Goal: Task Accomplishment & Management: Complete application form

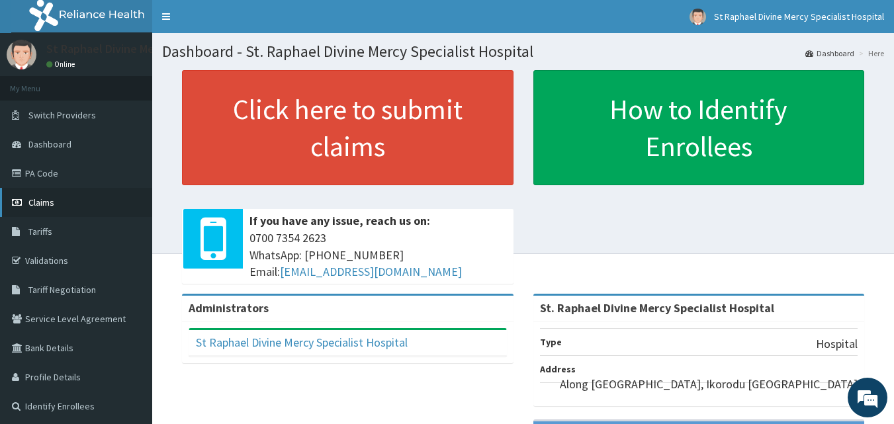
click at [57, 207] on link "Claims" at bounding box center [76, 202] width 152 height 29
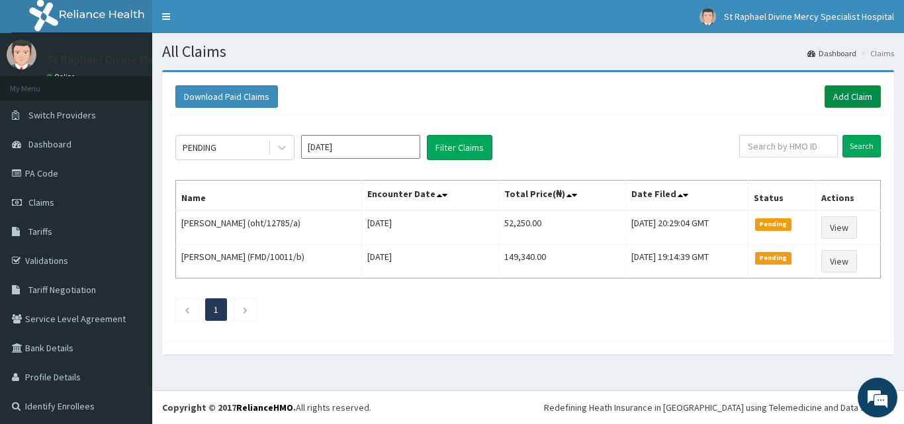
click at [839, 96] on link "Add Claim" at bounding box center [852, 96] width 56 height 22
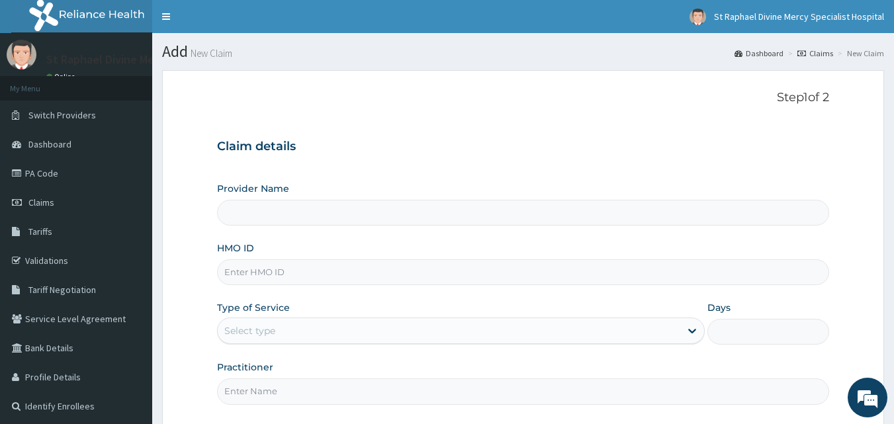
type input "St. Raphael Divine Mercy Specialist Hospital"
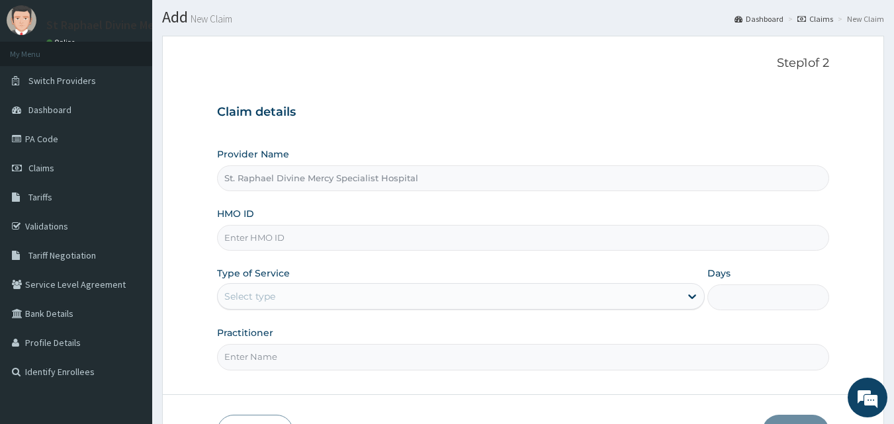
scroll to position [66, 0]
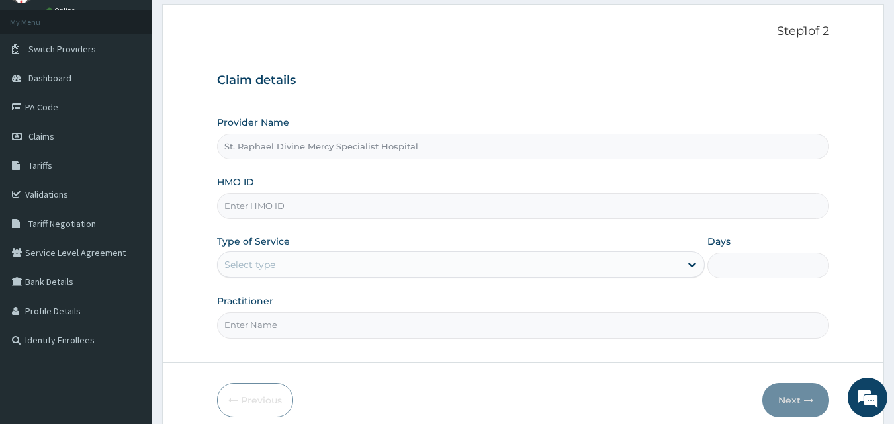
click at [382, 212] on input "HMO ID" at bounding box center [523, 206] width 613 height 26
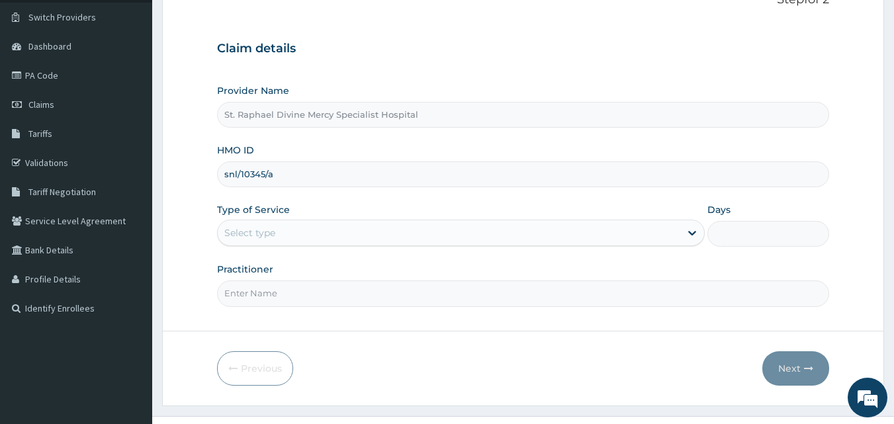
scroll to position [124, 0]
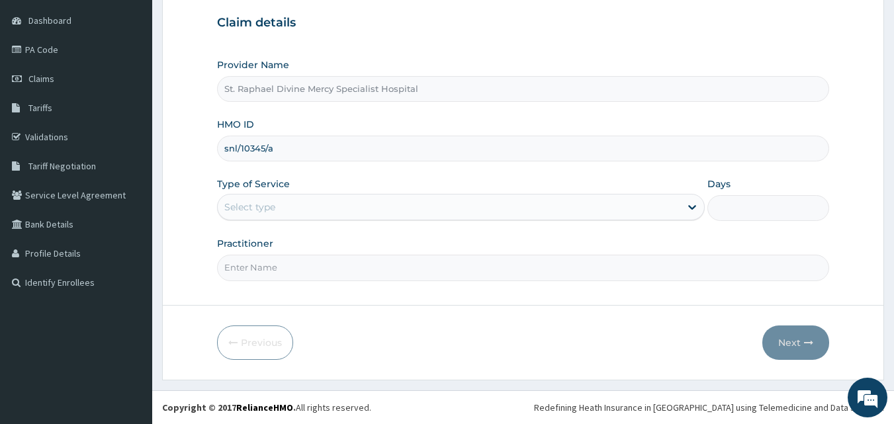
type input "snl/10345/a"
click at [357, 218] on div "Select type" at bounding box center [449, 206] width 462 height 21
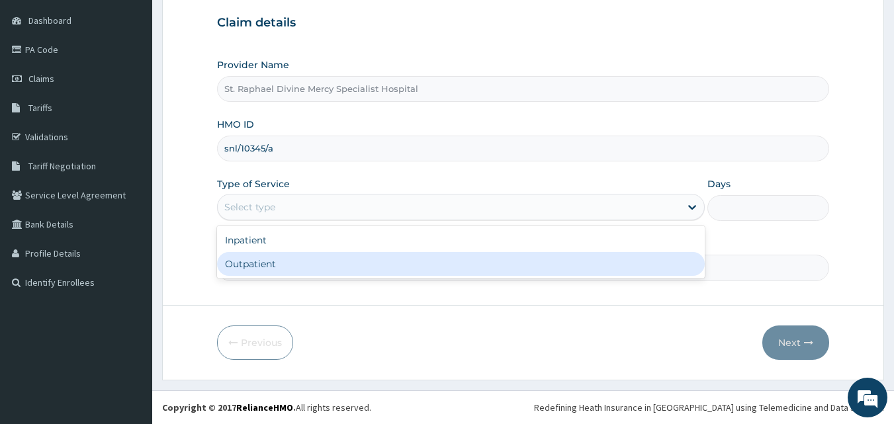
click at [307, 273] on div "Outpatient" at bounding box center [461, 264] width 488 height 24
type input "1"
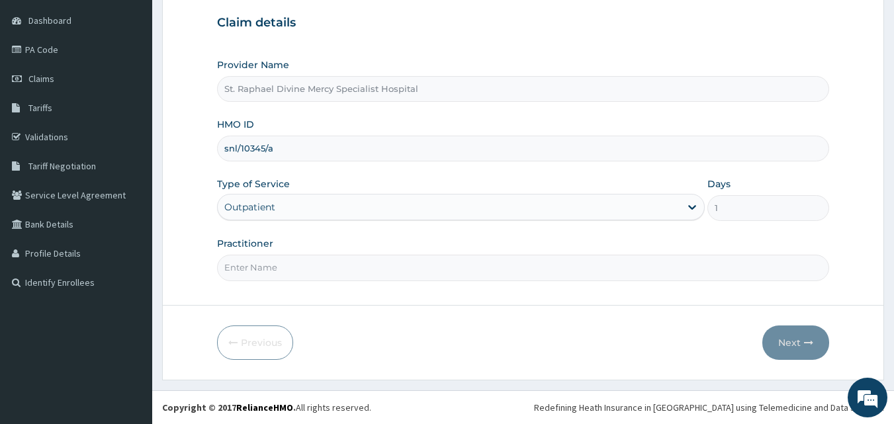
click at [335, 271] on input "Practitioner" at bounding box center [523, 268] width 613 height 26
type input "Dr. Alokolaro O."
click at [779, 345] on button "Next" at bounding box center [795, 342] width 67 height 34
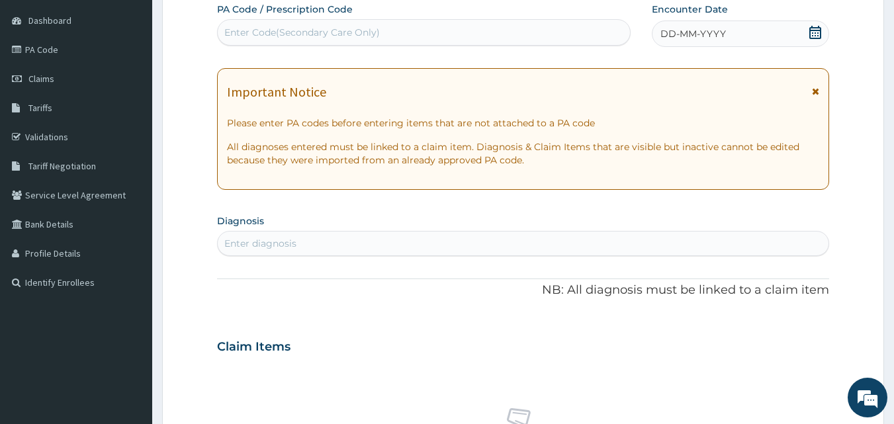
scroll to position [0, 0]
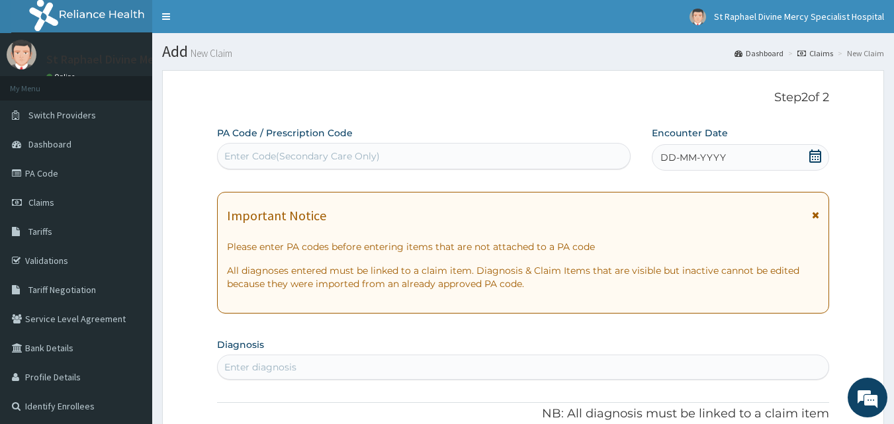
click at [525, 153] on div "Enter Code(Secondary Care Only)" at bounding box center [424, 156] width 413 height 21
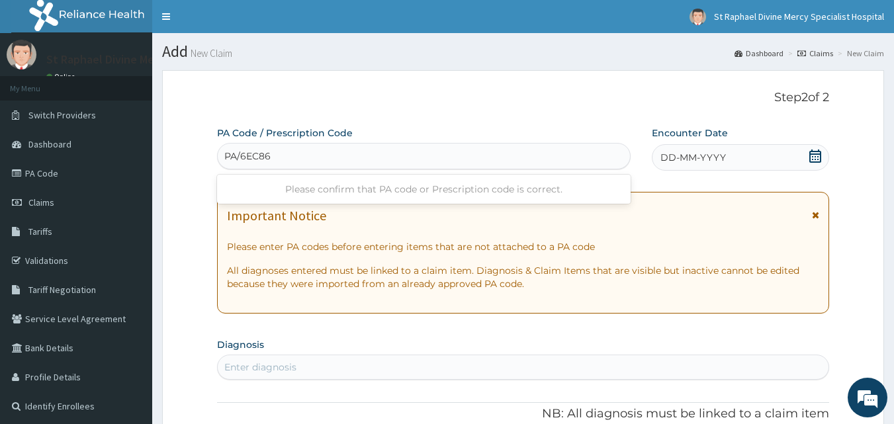
type input "PA/6EC86B"
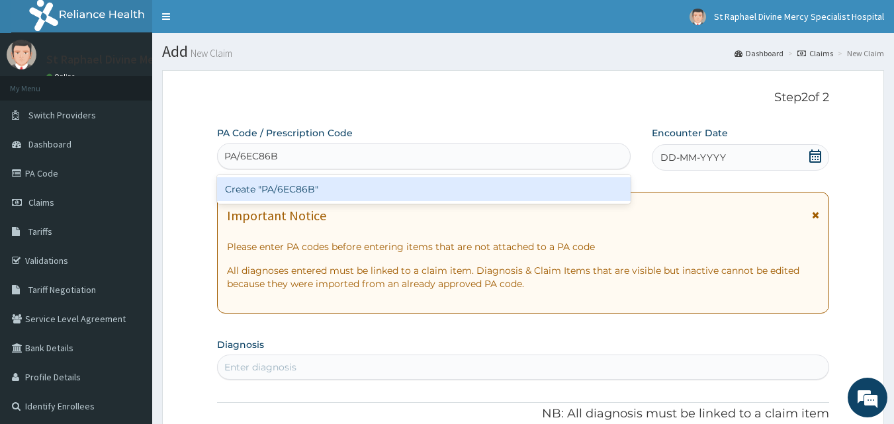
click at [400, 186] on div "Create "PA/6EC86B"" at bounding box center [424, 189] width 414 height 24
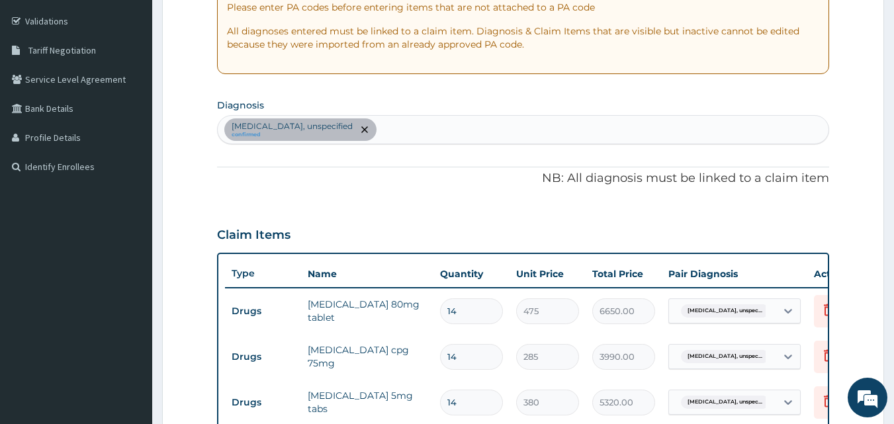
scroll to position [232, 0]
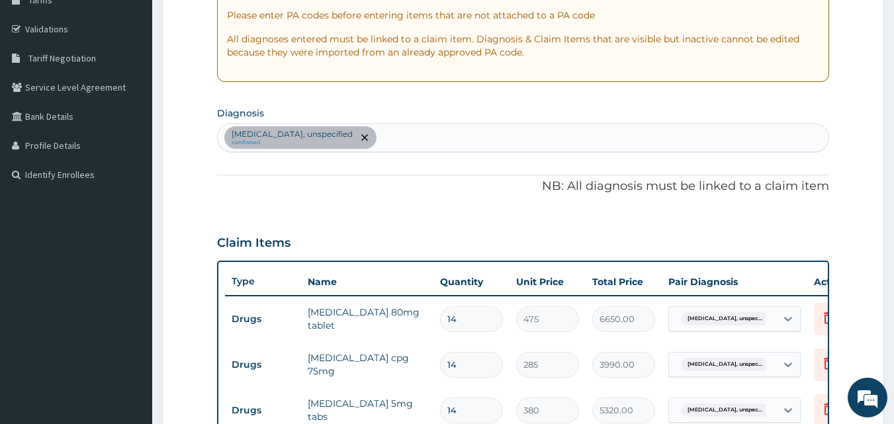
click at [532, 140] on div "Essential hypertension, unspecified confirmed" at bounding box center [523, 138] width 611 height 28
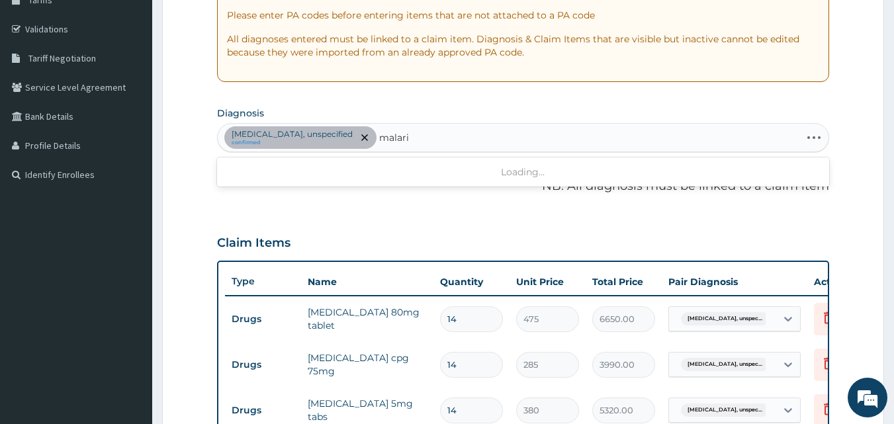
type input "malaria"
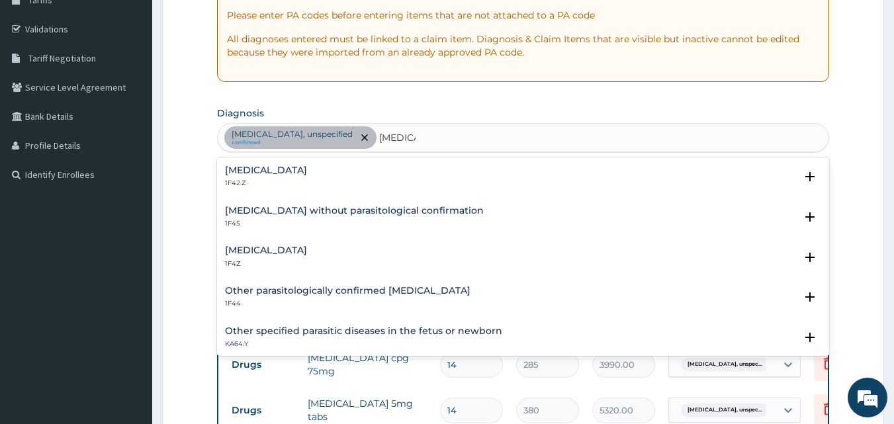
click at [298, 249] on h4 "Malaria, unspecified" at bounding box center [266, 250] width 82 height 10
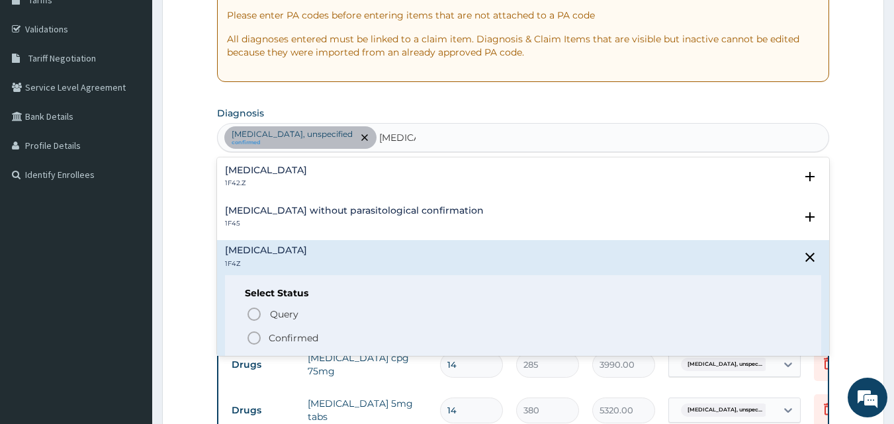
click at [261, 337] on icon "status option filled" at bounding box center [254, 338] width 16 height 16
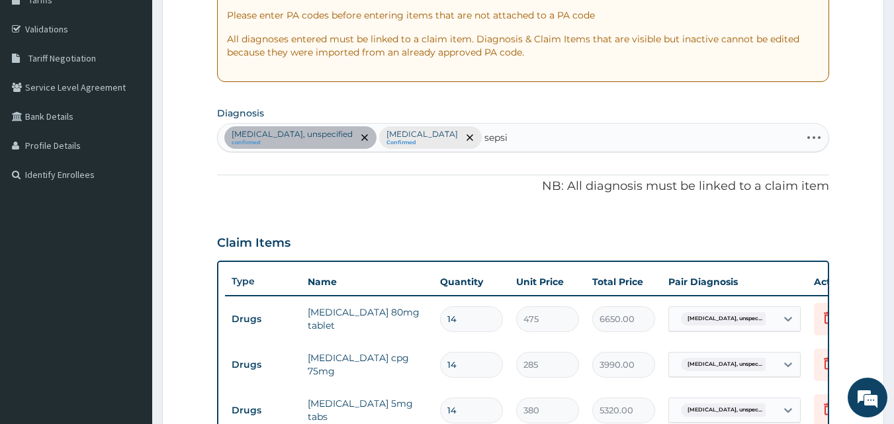
type input "sepsis"
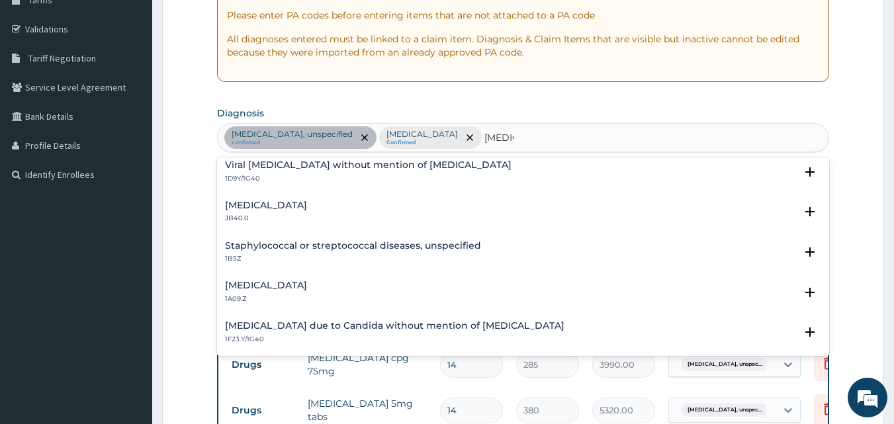
scroll to position [0, 0]
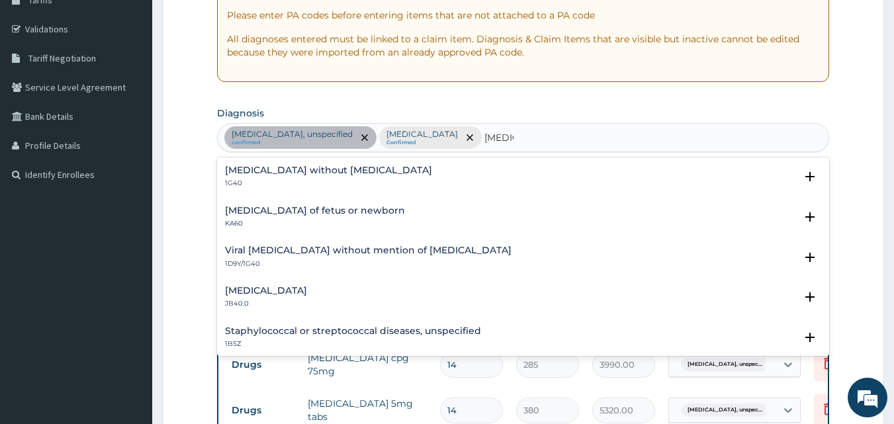
click at [351, 255] on h4 "Viral sepsis without mention of septic shock" at bounding box center [368, 250] width 286 height 10
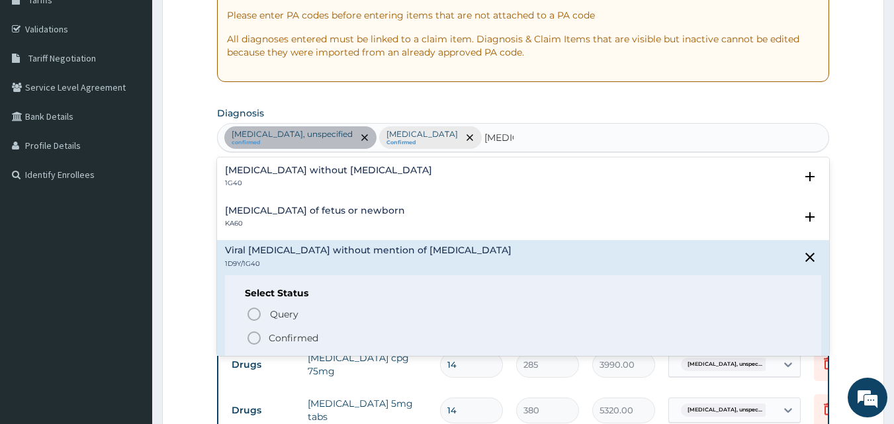
click at [255, 334] on icon "status option filled" at bounding box center [254, 338] width 16 height 16
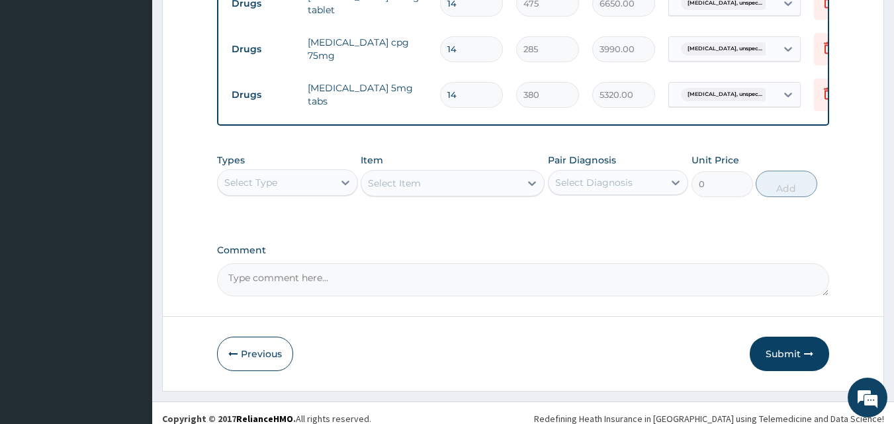
scroll to position [568, 0]
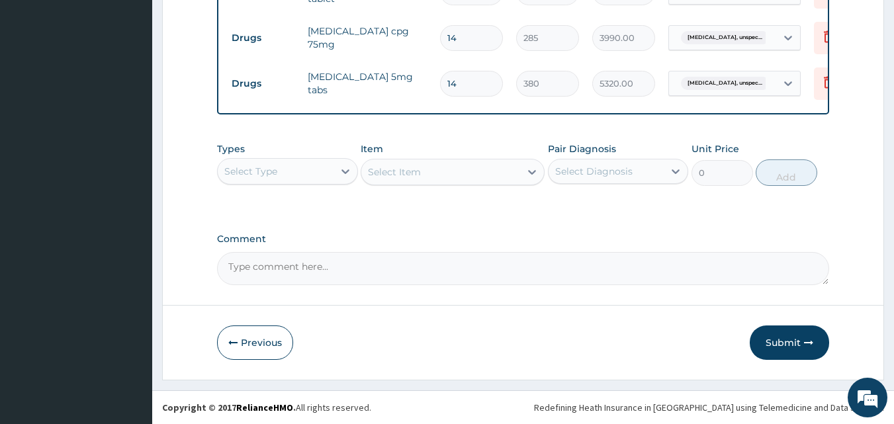
click at [300, 175] on div "Select Type" at bounding box center [276, 171] width 116 height 21
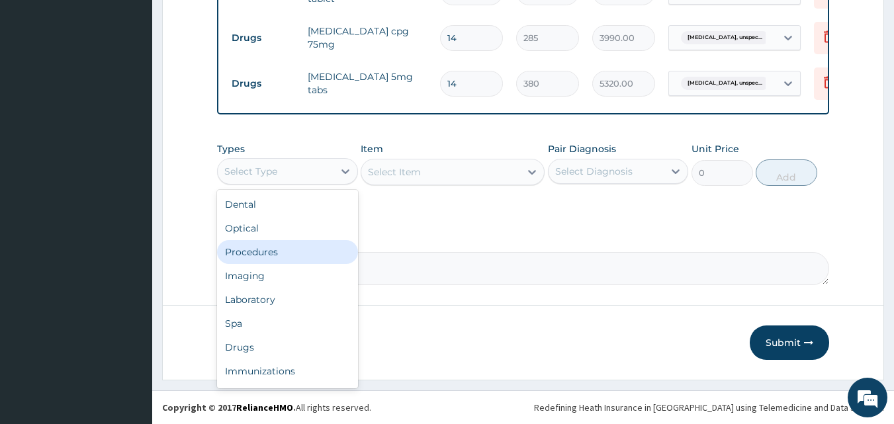
click at [302, 249] on div "Procedures" at bounding box center [287, 252] width 141 height 24
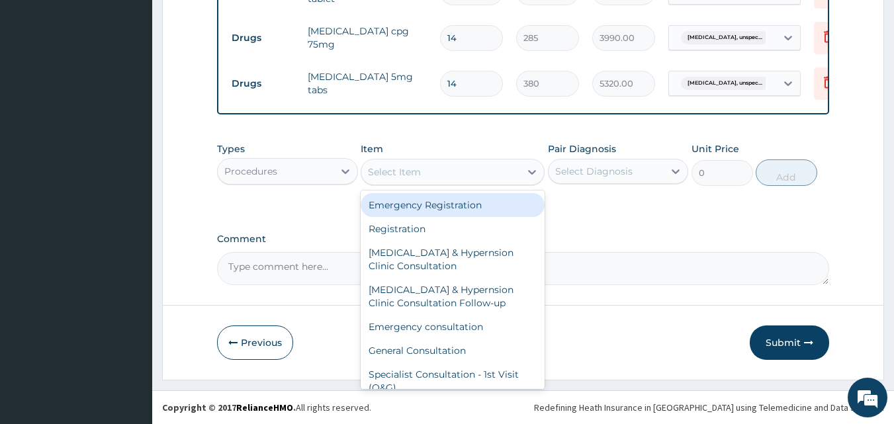
click at [438, 173] on div "Select Item" at bounding box center [440, 171] width 159 height 21
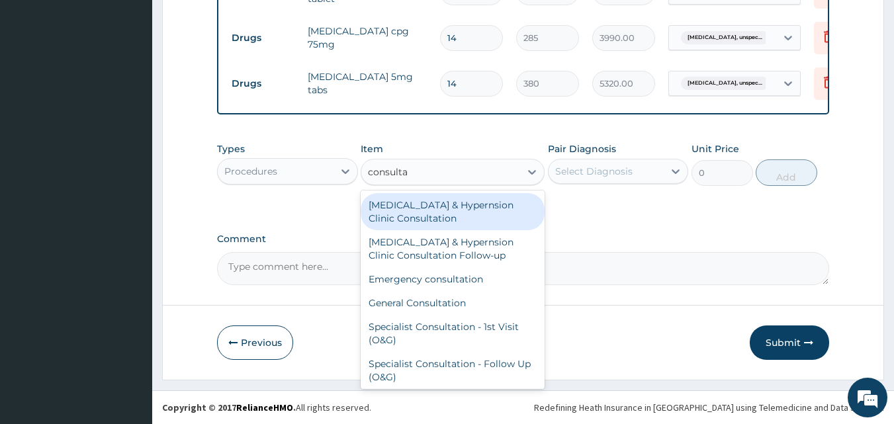
type input "consultat"
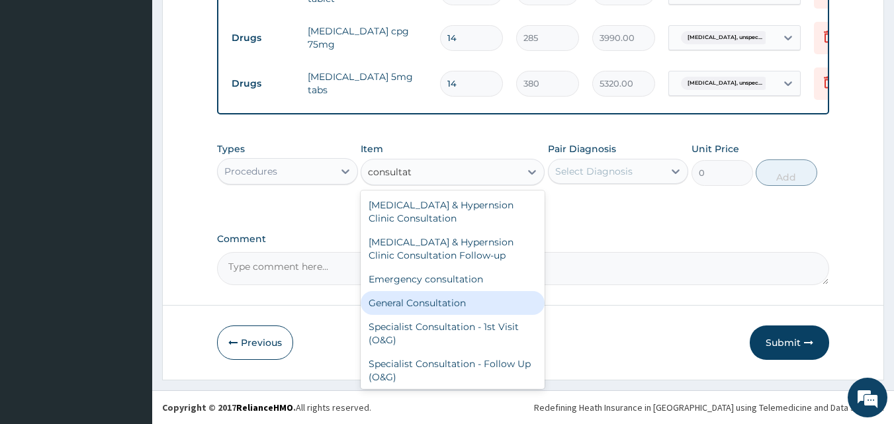
click at [452, 301] on div "General Consultation" at bounding box center [453, 303] width 184 height 24
type input "4750"
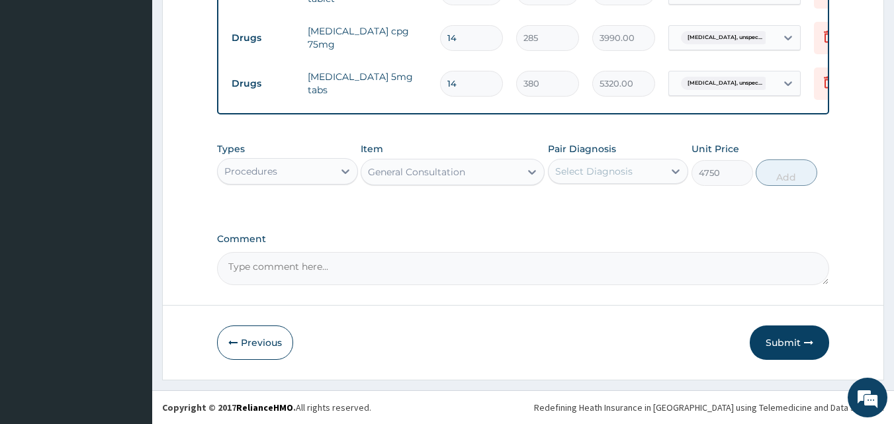
click at [588, 174] on div "Select Diagnosis" at bounding box center [593, 171] width 77 height 13
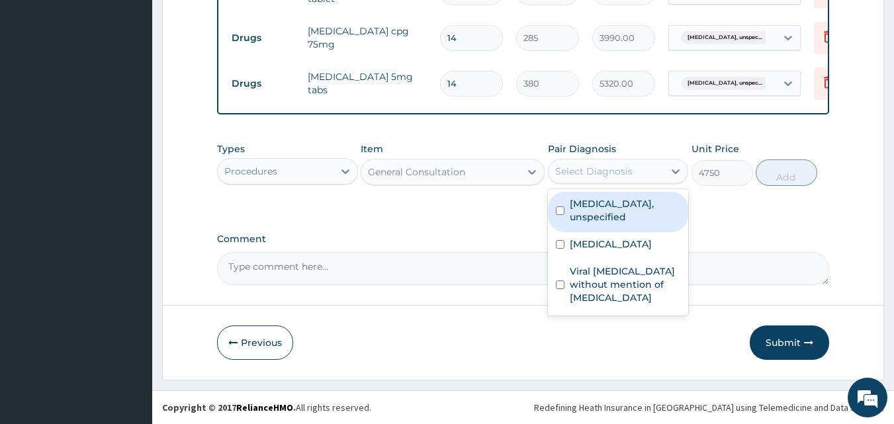
click at [561, 211] on input "checkbox" at bounding box center [560, 210] width 9 height 9
checkbox input "true"
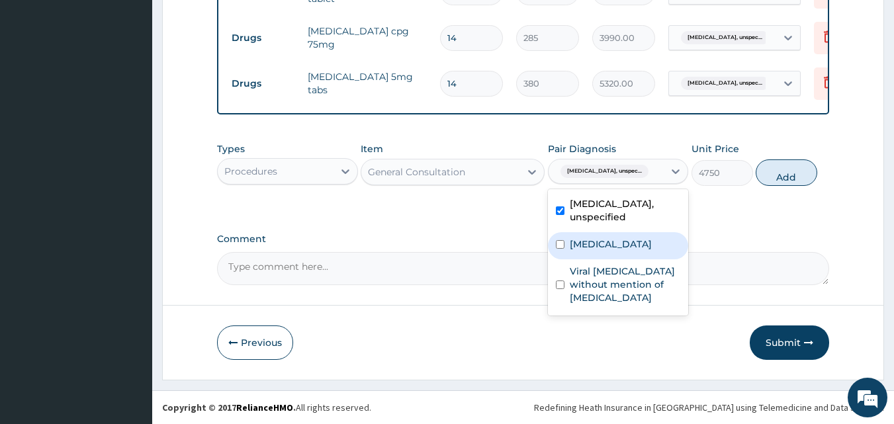
click at [562, 243] on input "checkbox" at bounding box center [560, 244] width 9 height 9
checkbox input "true"
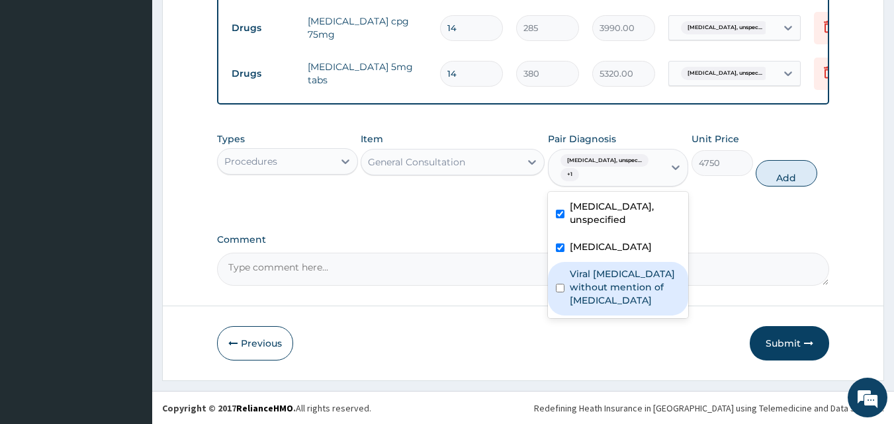
click at [562, 292] on input "checkbox" at bounding box center [560, 288] width 9 height 9
checkbox input "true"
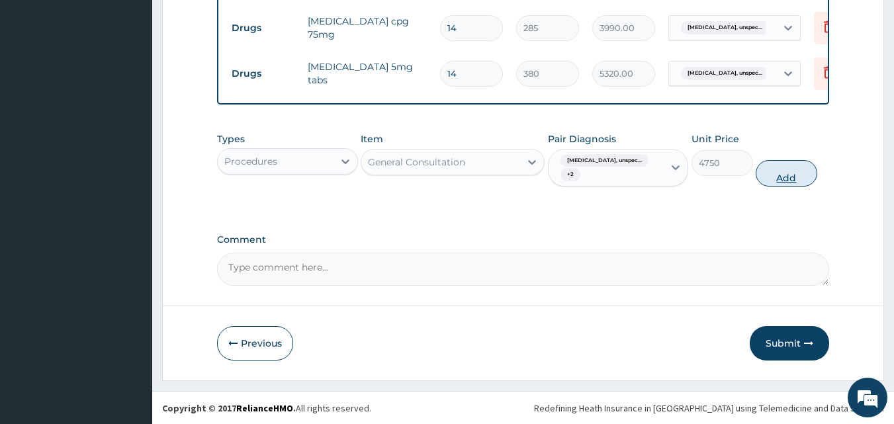
click at [781, 187] on button "Add" at bounding box center [786, 173] width 62 height 26
type input "0"
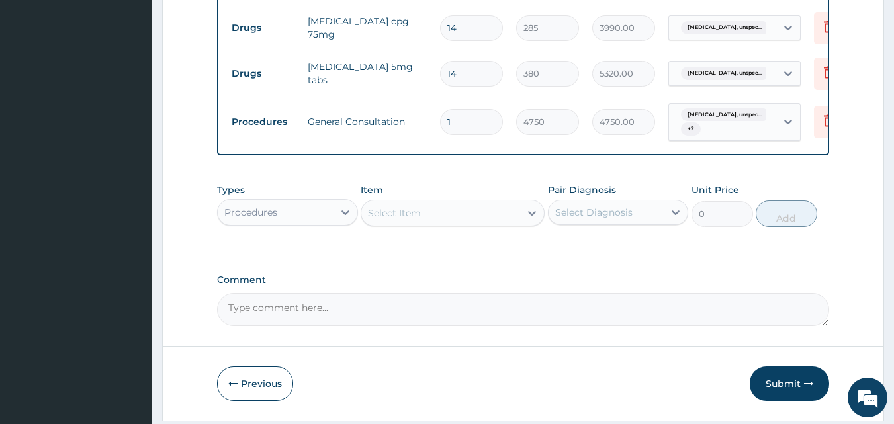
click at [284, 223] on div "Procedures" at bounding box center [276, 212] width 116 height 21
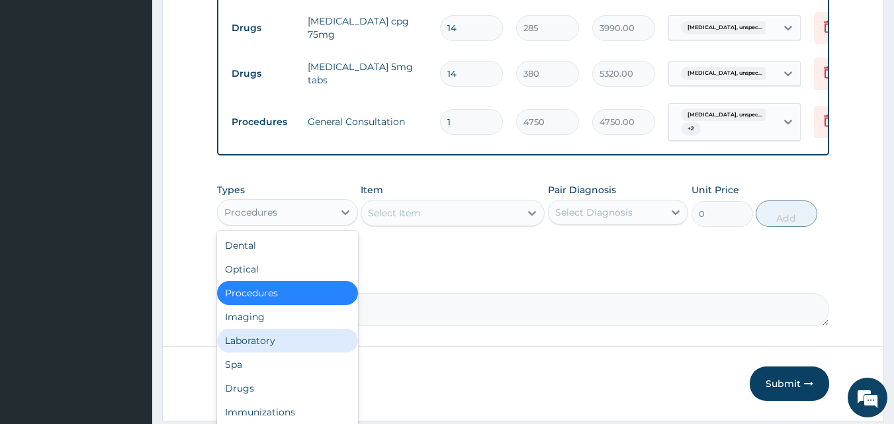
click at [281, 348] on div "Laboratory" at bounding box center [287, 341] width 141 height 24
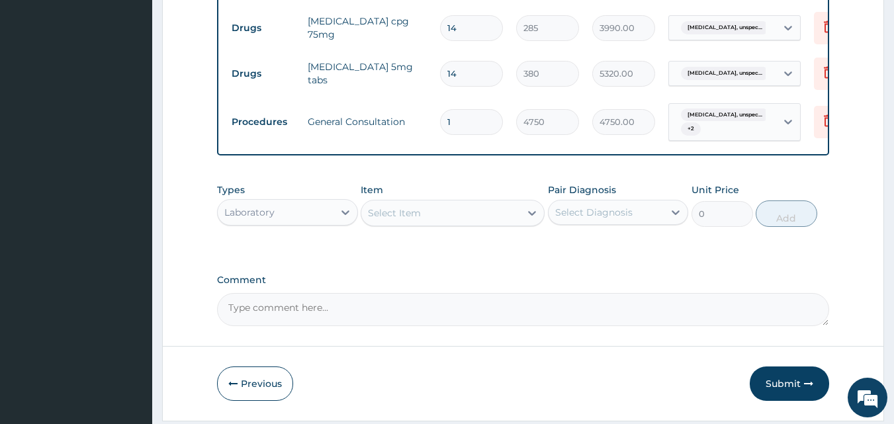
click at [440, 224] on div "Select Item" at bounding box center [440, 212] width 159 height 21
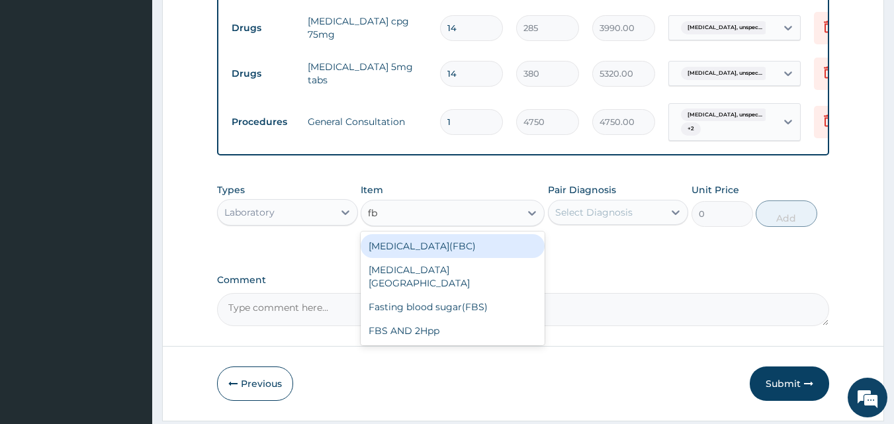
type input "fbc"
click at [444, 253] on div "Full blood count(FBC)" at bounding box center [453, 246] width 184 height 24
type input "4750"
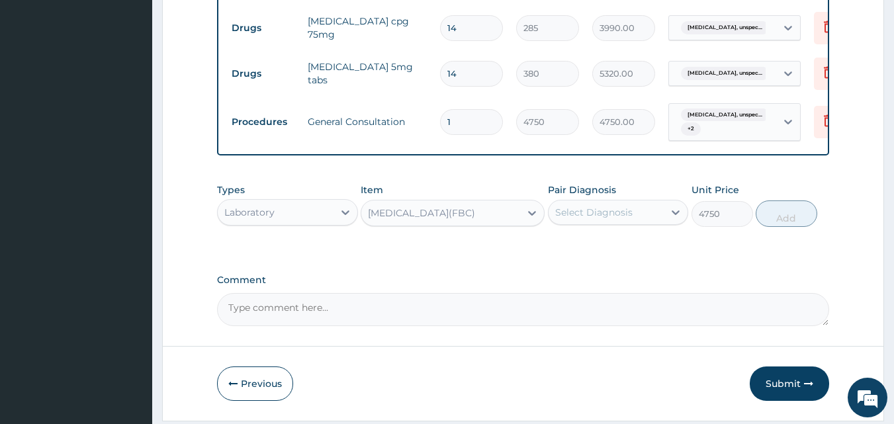
click at [581, 219] on div "Select Diagnosis" at bounding box center [593, 212] width 77 height 13
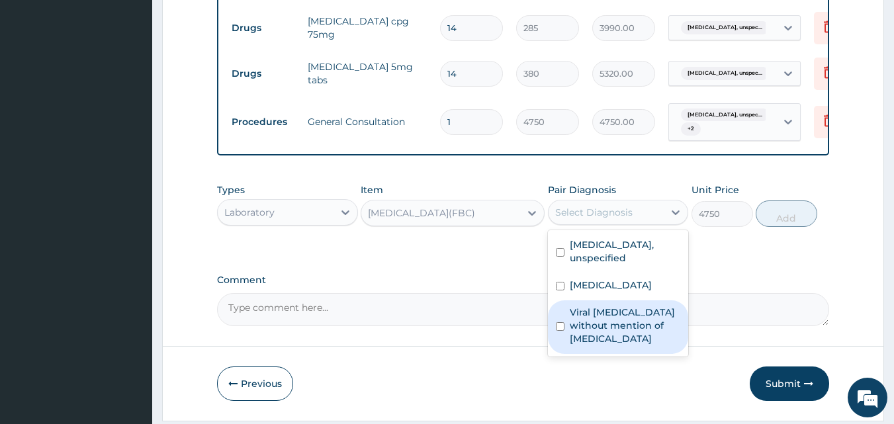
click at [554, 337] on div "Viral sepsis without mention of septic shock" at bounding box center [618, 327] width 141 height 54
checkbox input "true"
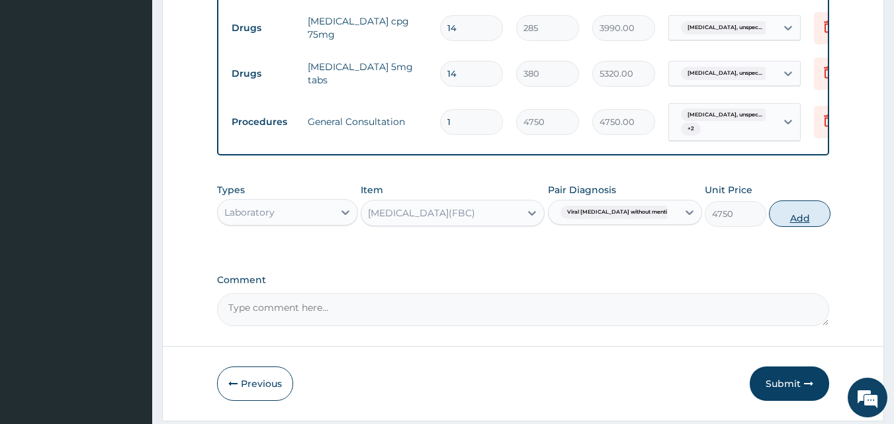
click at [783, 227] on button "Add" at bounding box center [800, 213] width 62 height 26
type input "0"
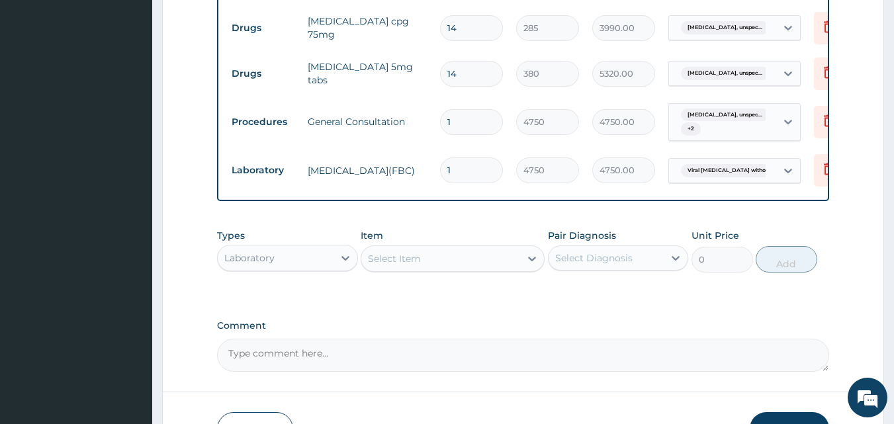
click at [414, 265] on div "Select Item" at bounding box center [394, 258] width 53 height 13
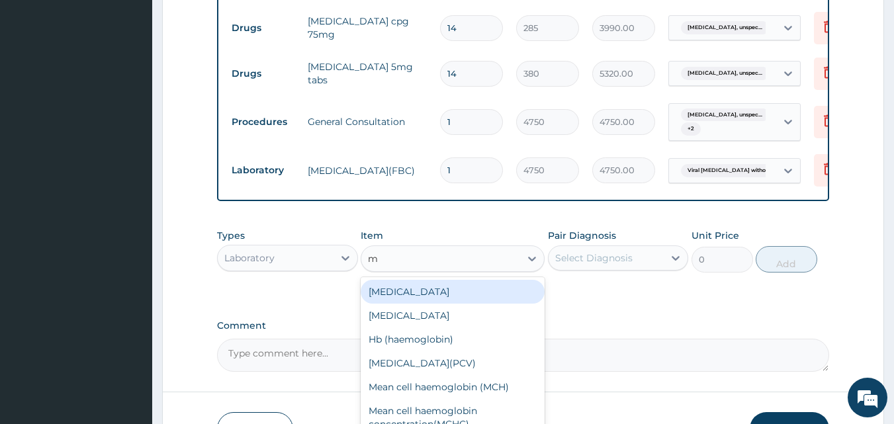
type input "mp"
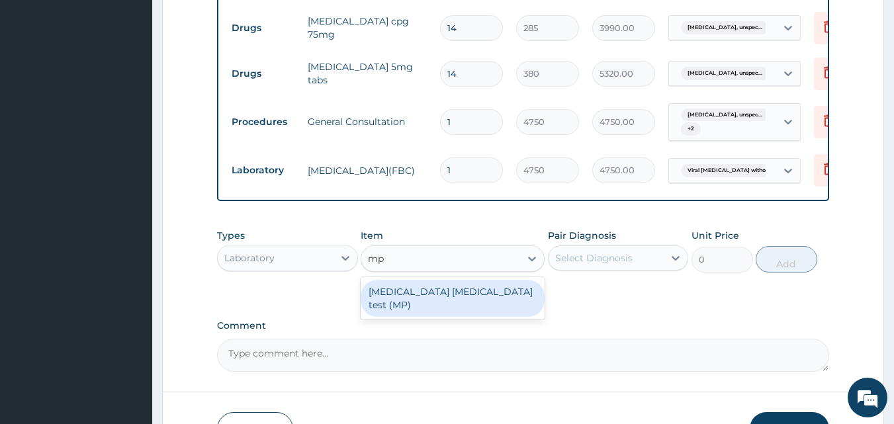
click at [481, 305] on div "Malaria parasite test (MP)" at bounding box center [453, 298] width 184 height 37
type input "2375"
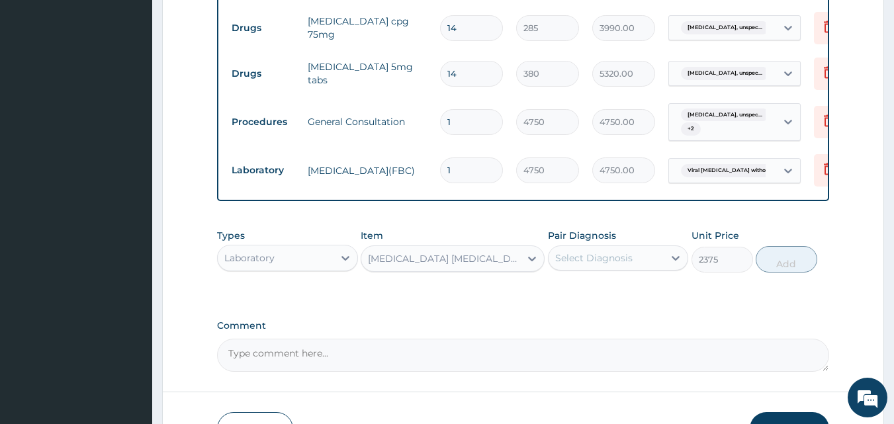
click at [596, 265] on div "Select Diagnosis" at bounding box center [593, 257] width 77 height 13
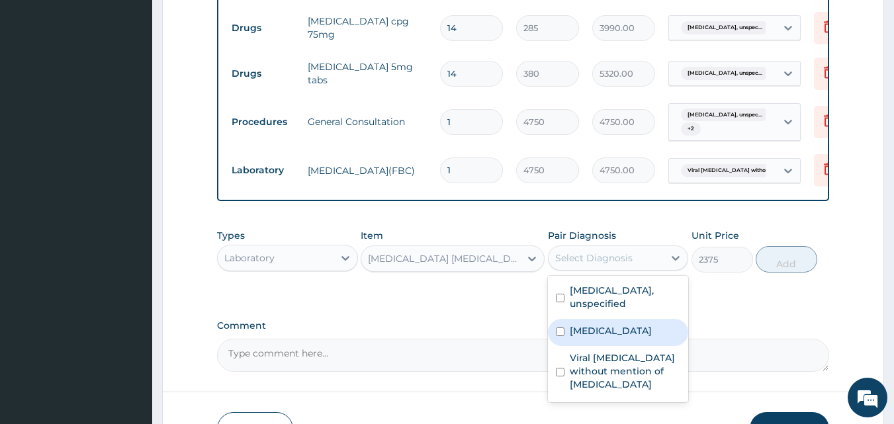
click at [560, 336] on input "checkbox" at bounding box center [560, 331] width 9 height 9
checkbox input "true"
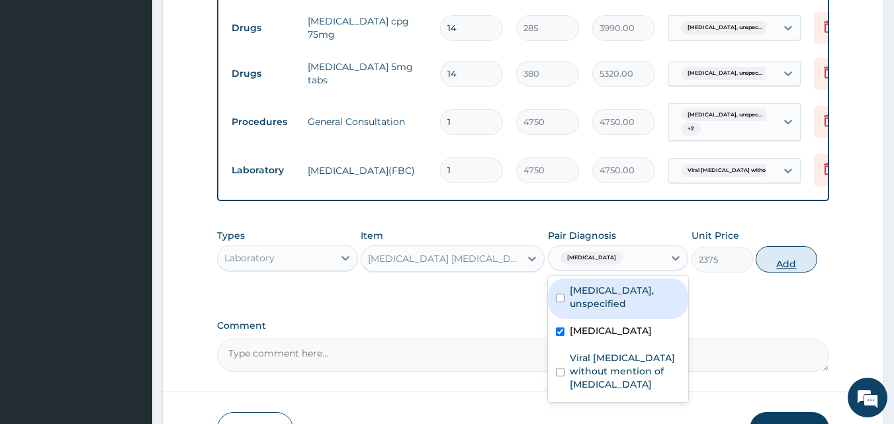
click at [791, 273] on button "Add" at bounding box center [786, 259] width 62 height 26
type input "0"
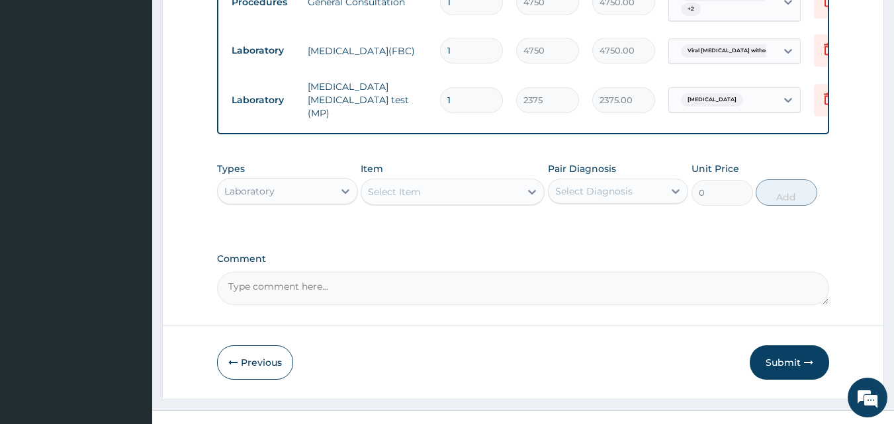
scroll to position [701, 0]
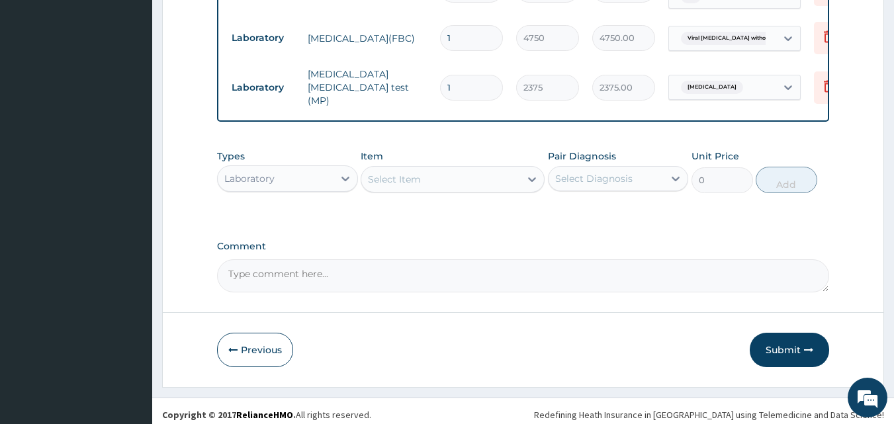
click at [263, 179] on div "Laboratory" at bounding box center [249, 178] width 50 height 13
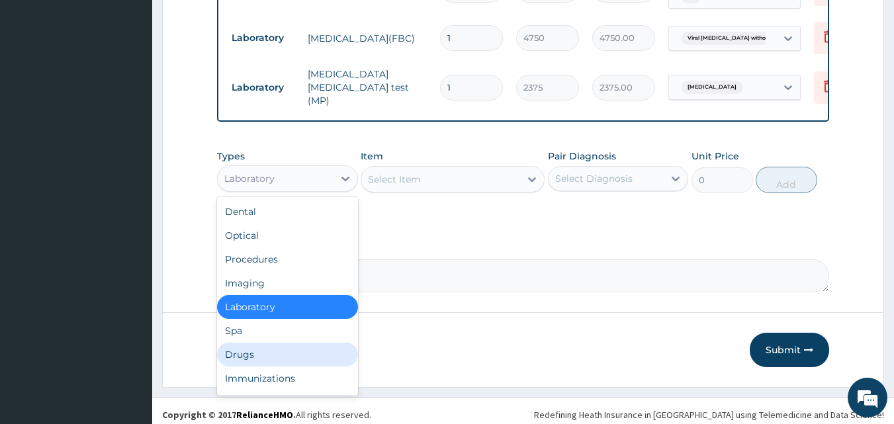
click at [270, 355] on div "Drugs" at bounding box center [287, 355] width 141 height 24
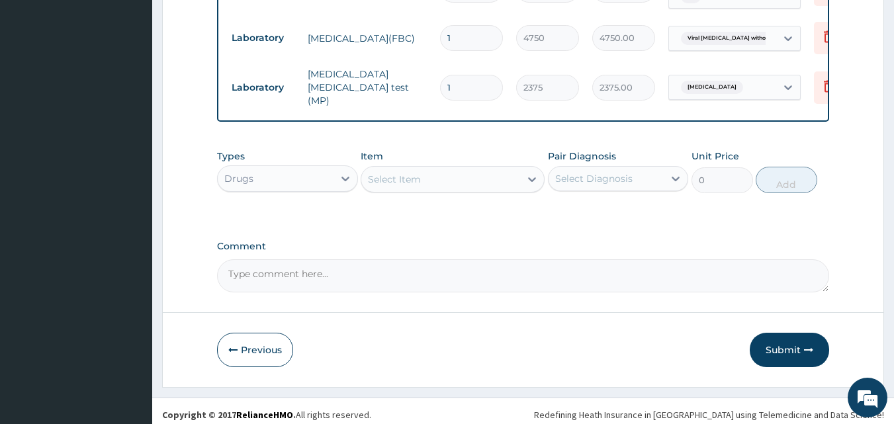
click at [431, 181] on div "Select Item" at bounding box center [440, 179] width 159 height 21
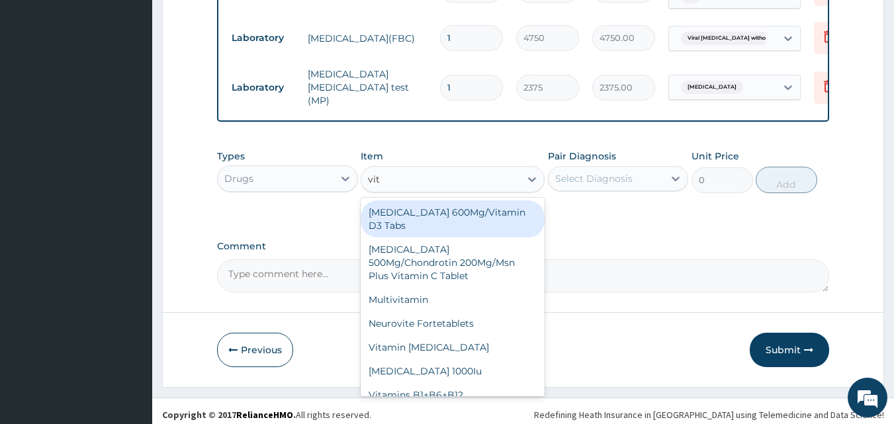
type input "vita"
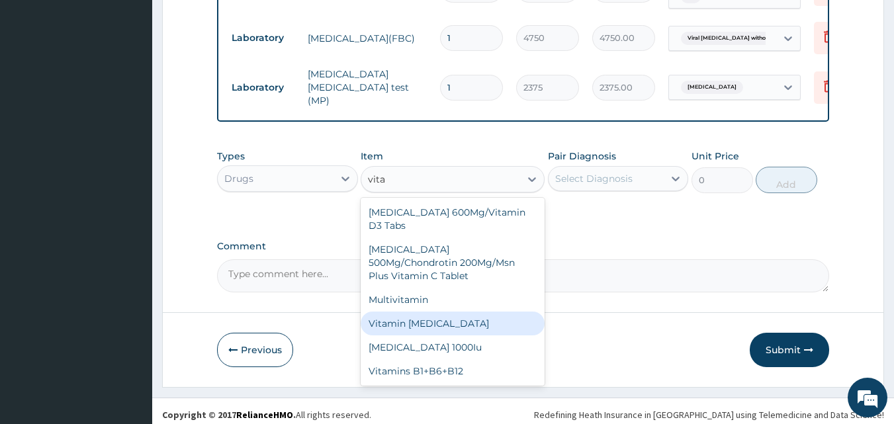
click at [451, 318] on div "Vitamin B Complex" at bounding box center [453, 324] width 184 height 24
type input "142.5"
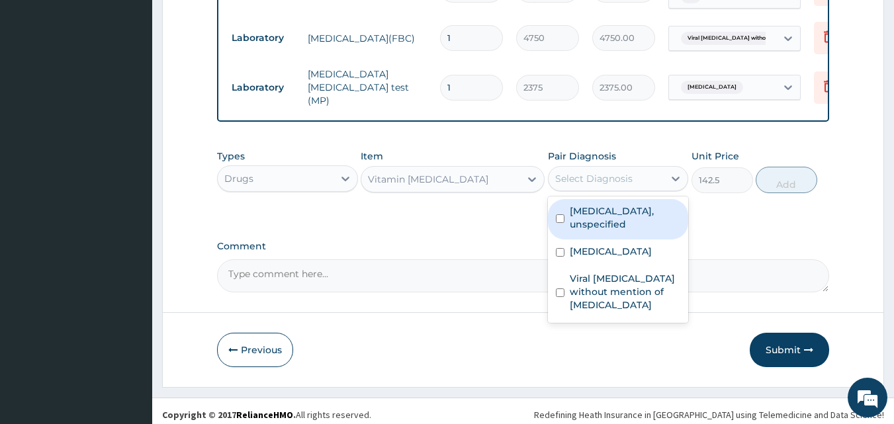
click at [593, 180] on div "Select Diagnosis" at bounding box center [593, 178] width 77 height 13
click at [560, 222] on input "checkbox" at bounding box center [560, 218] width 9 height 9
checkbox input "true"
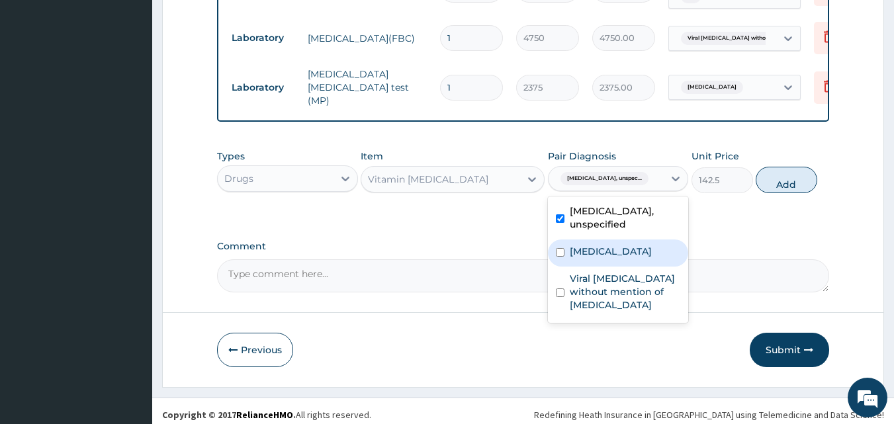
click at [560, 251] on input "checkbox" at bounding box center [560, 252] width 9 height 9
checkbox input "true"
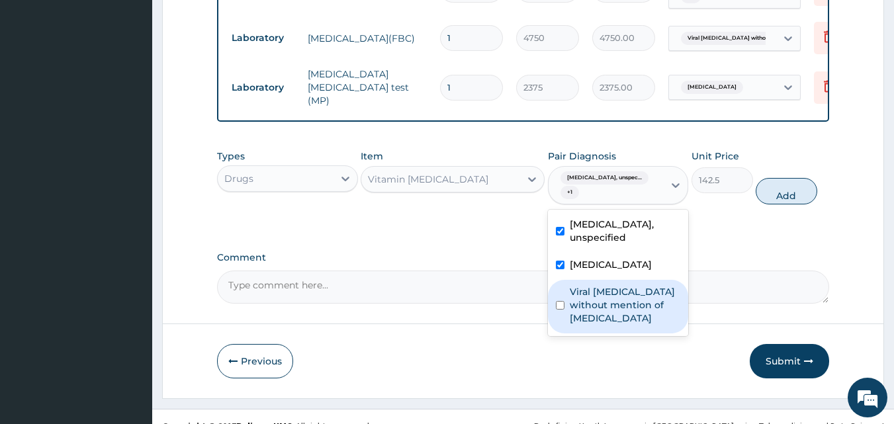
click at [560, 306] on input "checkbox" at bounding box center [560, 305] width 9 height 9
checkbox input "true"
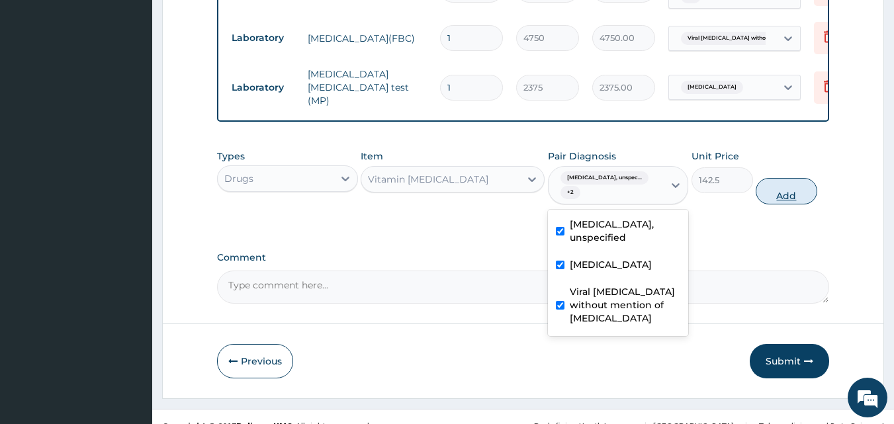
click at [778, 201] on button "Add" at bounding box center [786, 191] width 62 height 26
type input "0"
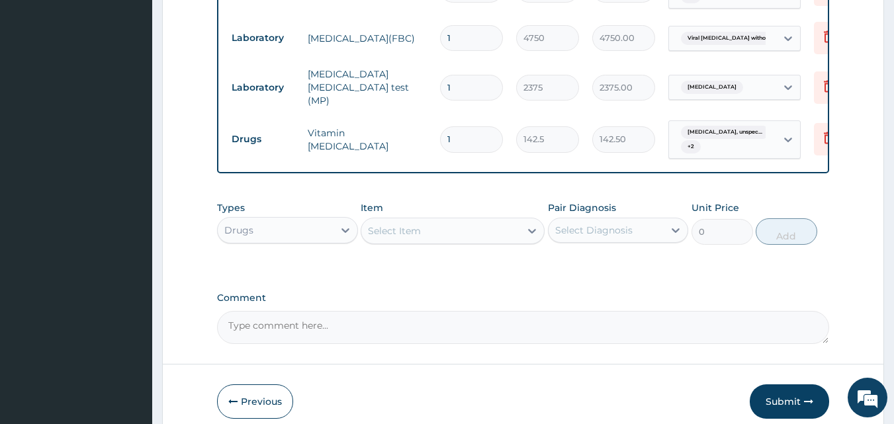
type input "0.00"
type input "2"
type input "285.00"
type input "28"
type input "3990.00"
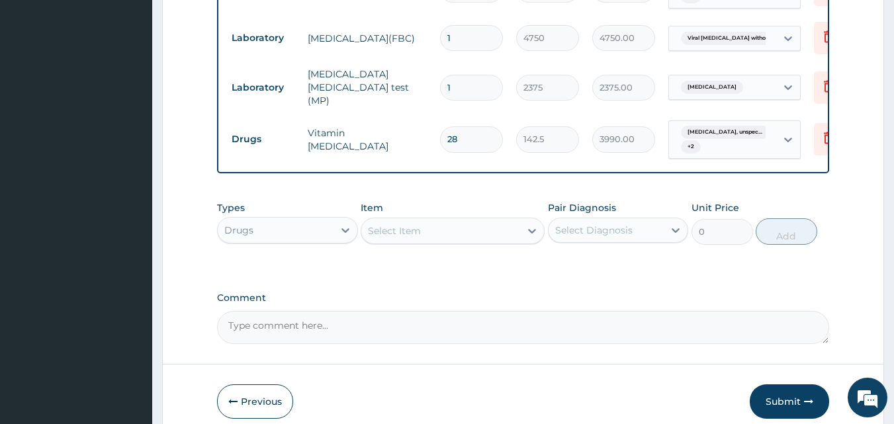
type input "27"
type input "3847.50"
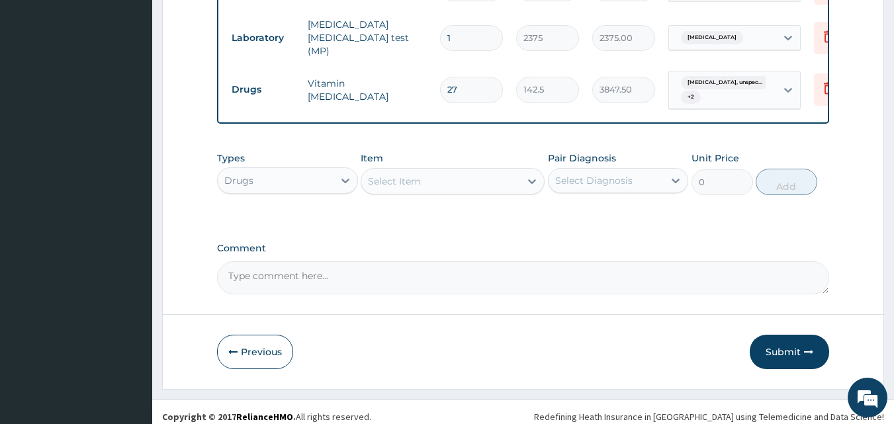
scroll to position [762, 0]
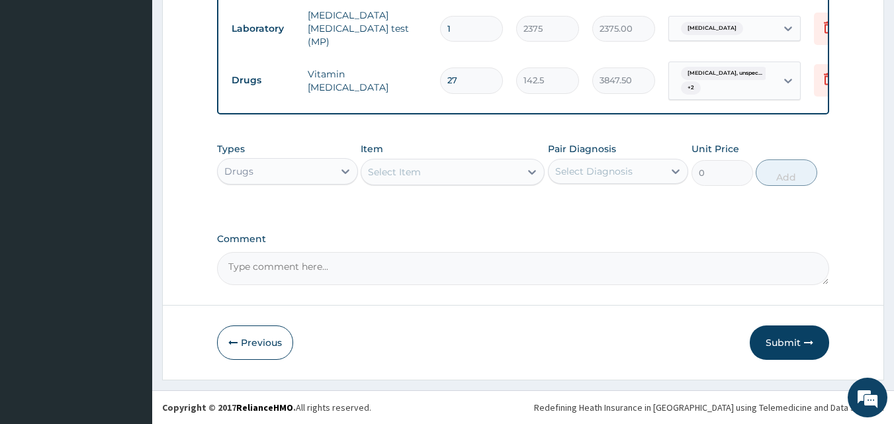
type input "27"
click at [433, 179] on div "Select Item" at bounding box center [440, 171] width 159 height 21
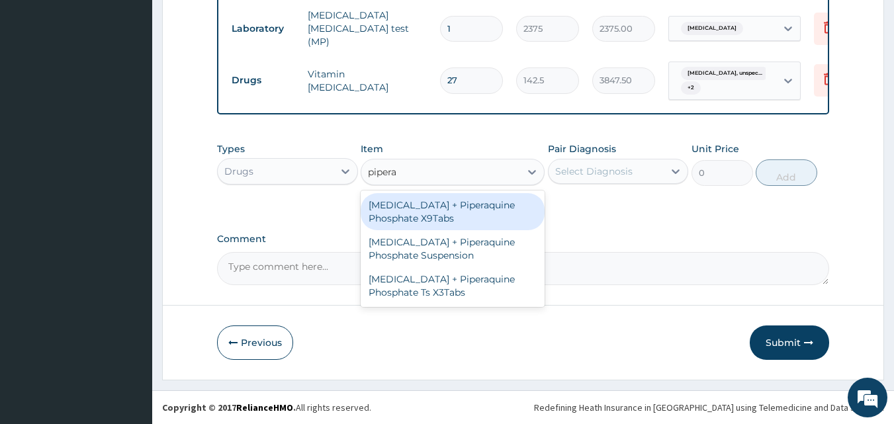
type input "piperaq"
click at [423, 210] on div "Dihydroartemisinin + Piperaquine Phosphate X9Tabs" at bounding box center [453, 211] width 184 height 37
type input "3325"
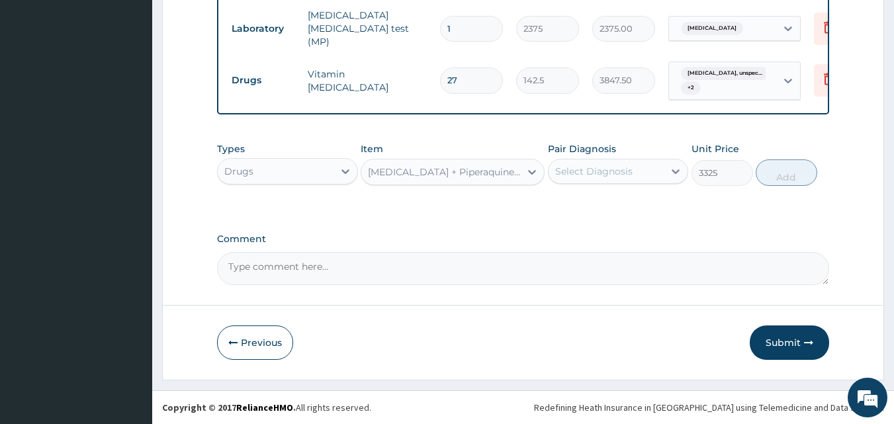
click at [594, 175] on div "Select Diagnosis" at bounding box center [593, 171] width 77 height 13
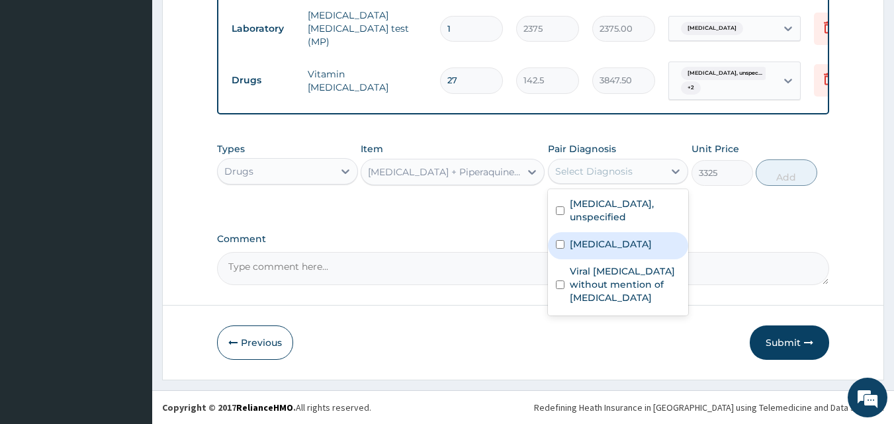
click at [558, 240] on input "checkbox" at bounding box center [560, 244] width 9 height 9
checkbox input "true"
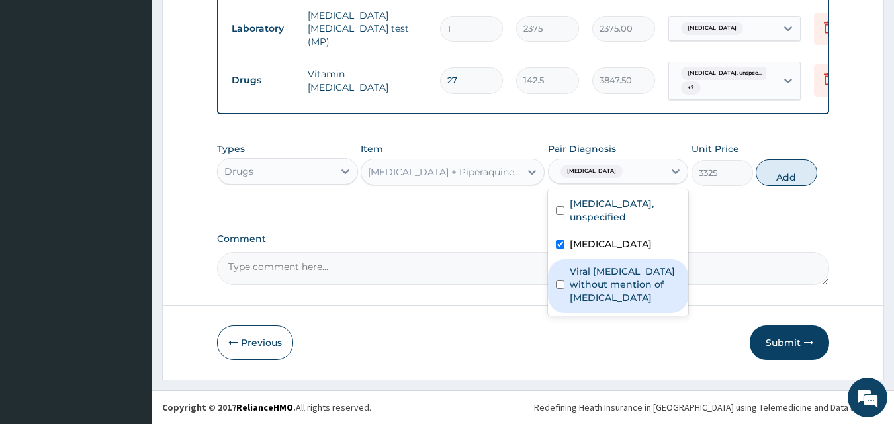
click at [785, 341] on button "Submit" at bounding box center [789, 342] width 79 height 34
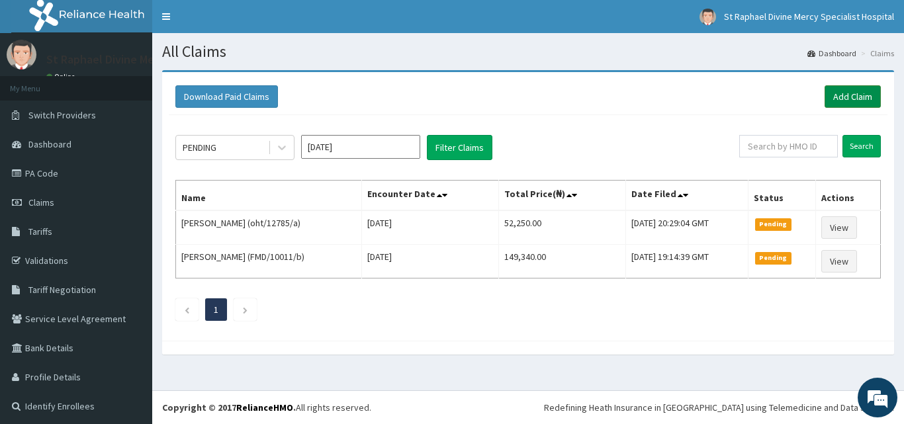
click at [847, 97] on link "Add Claim" at bounding box center [852, 96] width 56 height 22
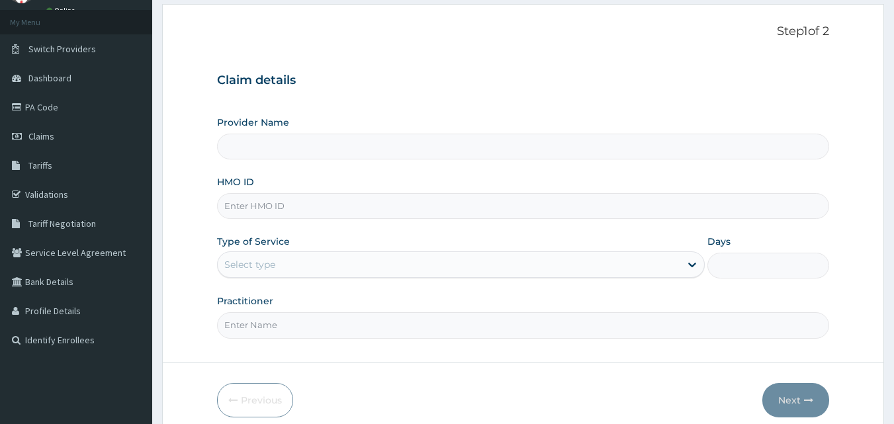
scroll to position [66, 0]
click at [363, 214] on input "HMO ID" at bounding box center [523, 206] width 613 height 26
type input "snl"
type input "St. Raphael Divine Mercy Specialist Hospital"
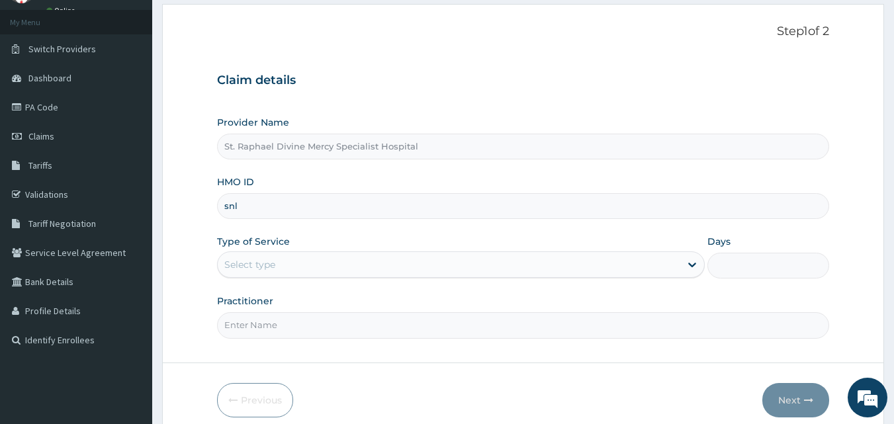
type input "snl/10345/a"
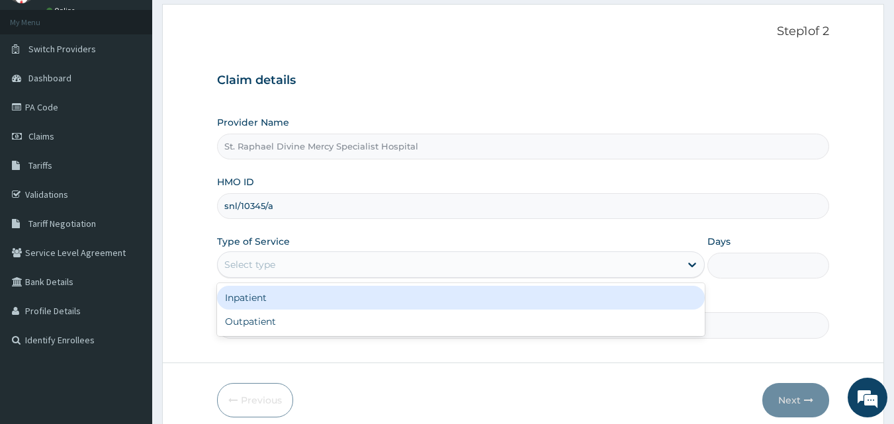
click at [327, 267] on div "Select type" at bounding box center [449, 264] width 462 height 21
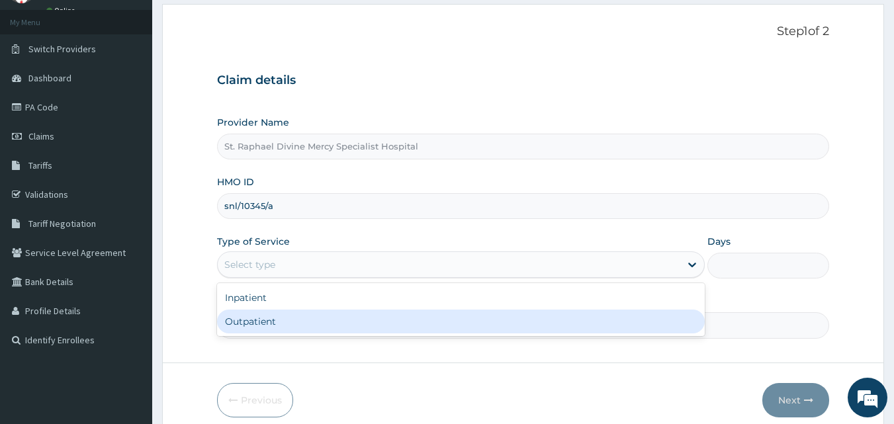
click at [296, 324] on div "Outpatient" at bounding box center [461, 322] width 488 height 24
type input "1"
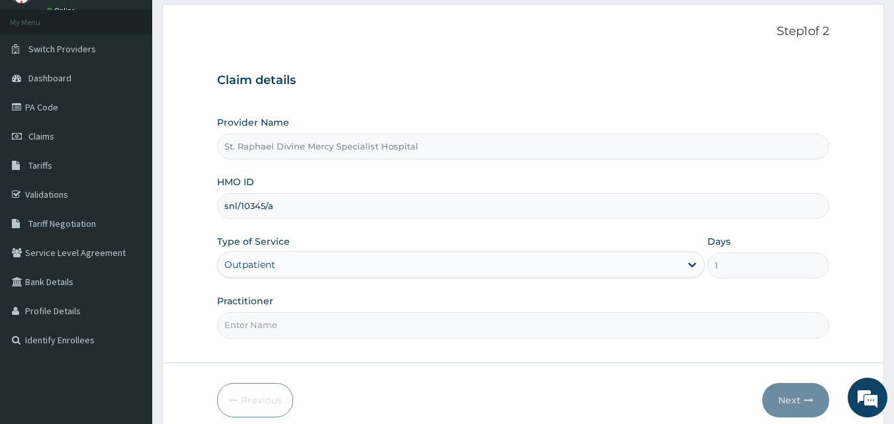
scroll to position [124, 0]
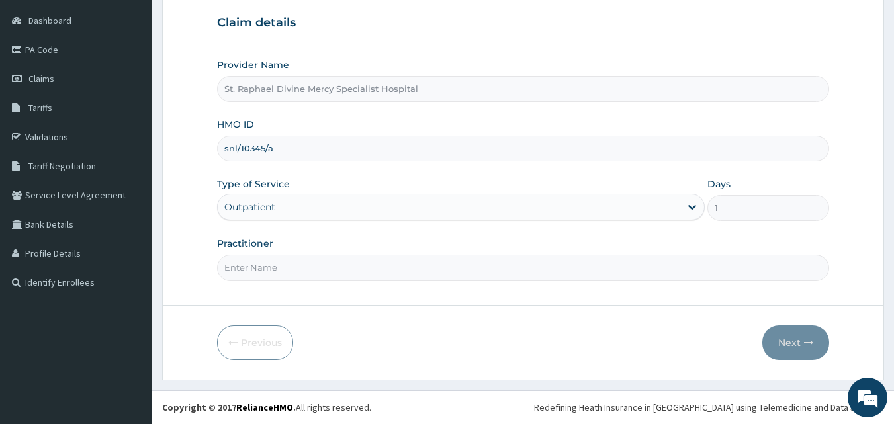
click at [302, 268] on input "Practitioner" at bounding box center [523, 268] width 613 height 26
type input "Dr. Alokolaro O."
click at [787, 341] on button "Next" at bounding box center [795, 342] width 67 height 34
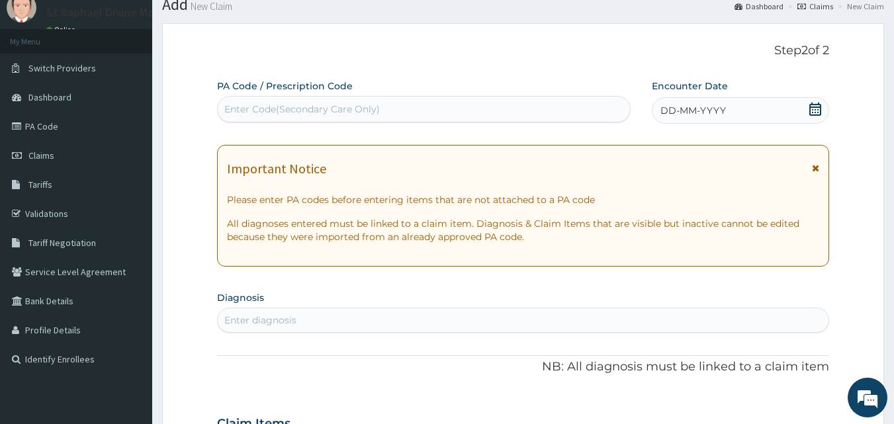
scroll to position [0, 0]
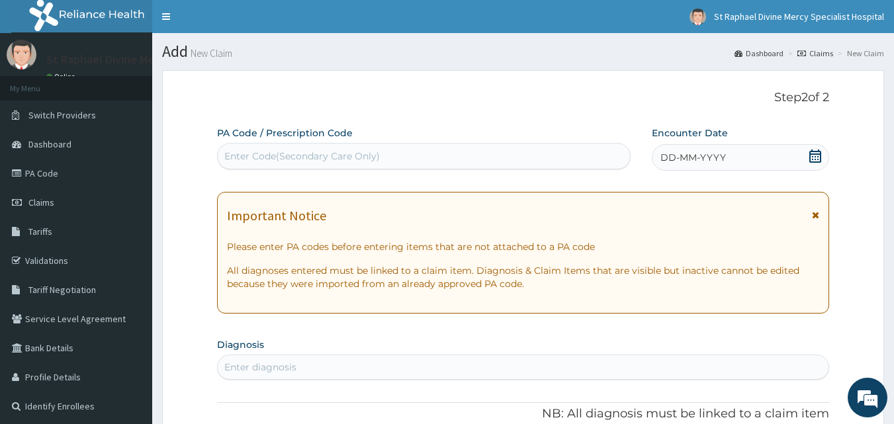
click at [814, 159] on icon at bounding box center [814, 156] width 13 height 13
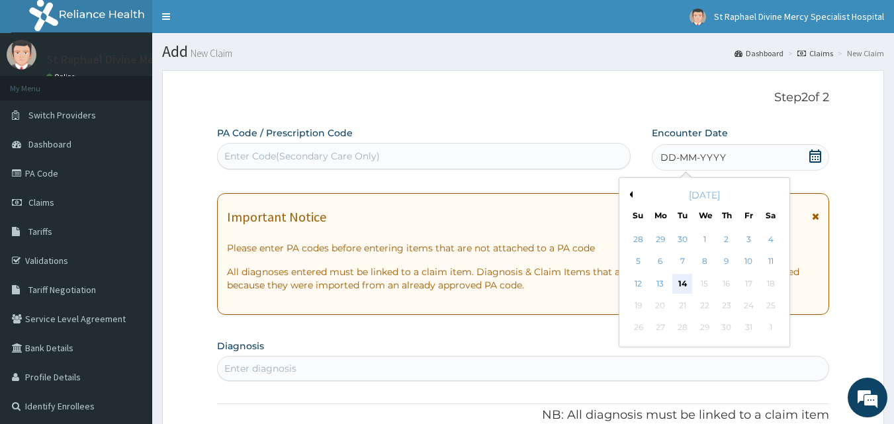
click at [684, 286] on div "14" at bounding box center [683, 284] width 20 height 20
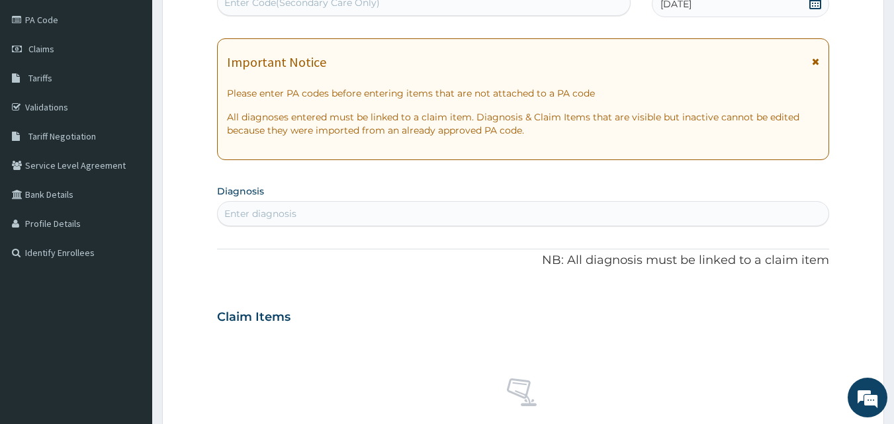
scroll to position [198, 0]
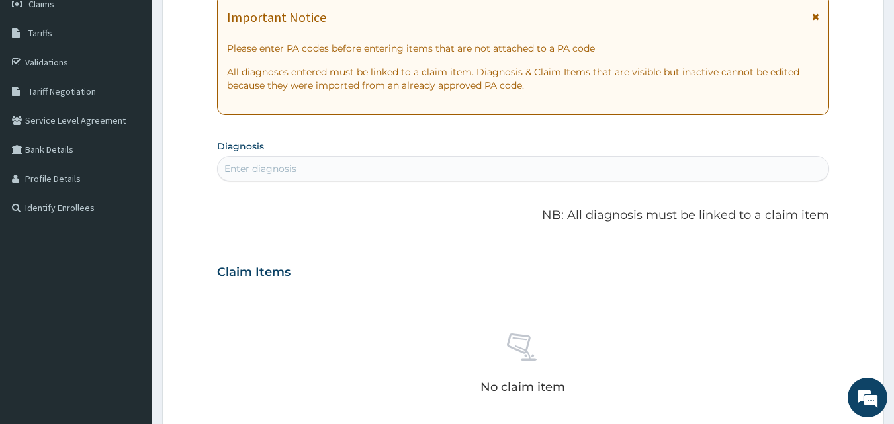
click at [374, 170] on div "Enter diagnosis" at bounding box center [523, 168] width 611 height 21
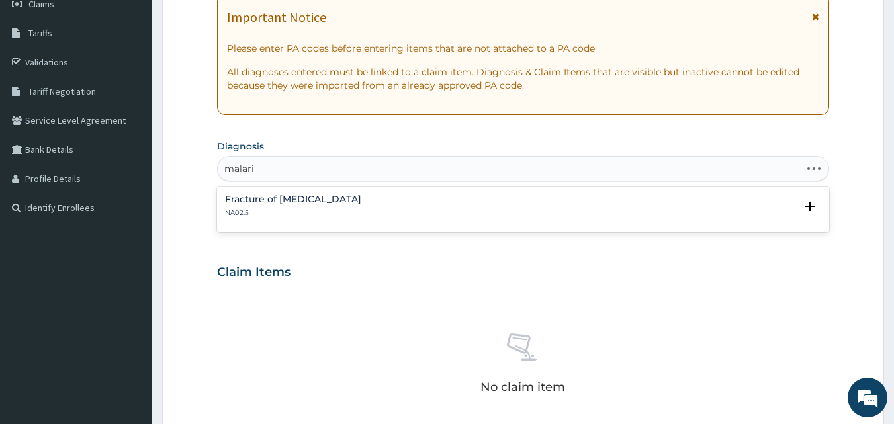
type input "malaria"
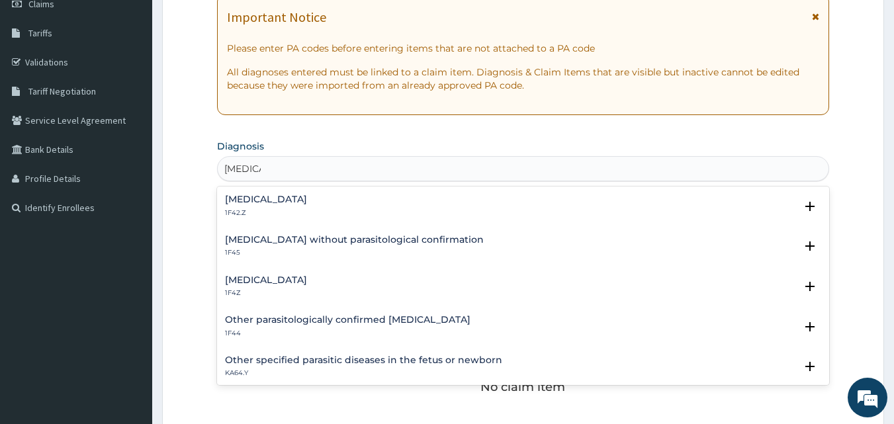
click at [296, 279] on h4 "Malaria, unspecified" at bounding box center [266, 280] width 82 height 10
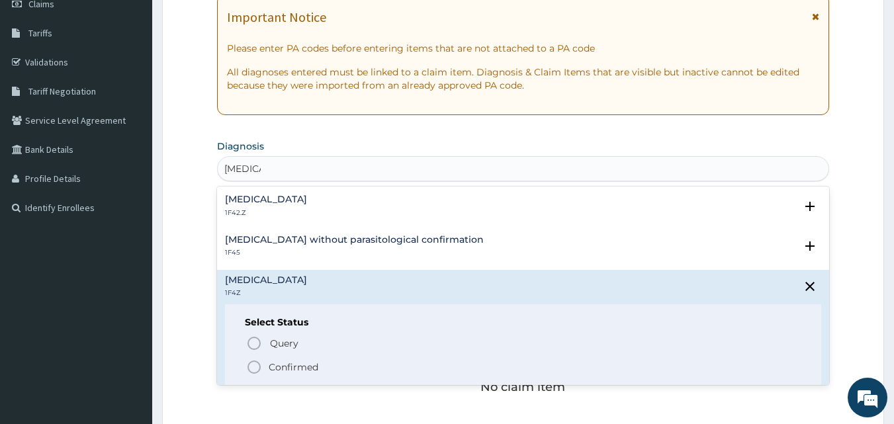
click at [257, 367] on icon "status option filled" at bounding box center [254, 367] width 16 height 16
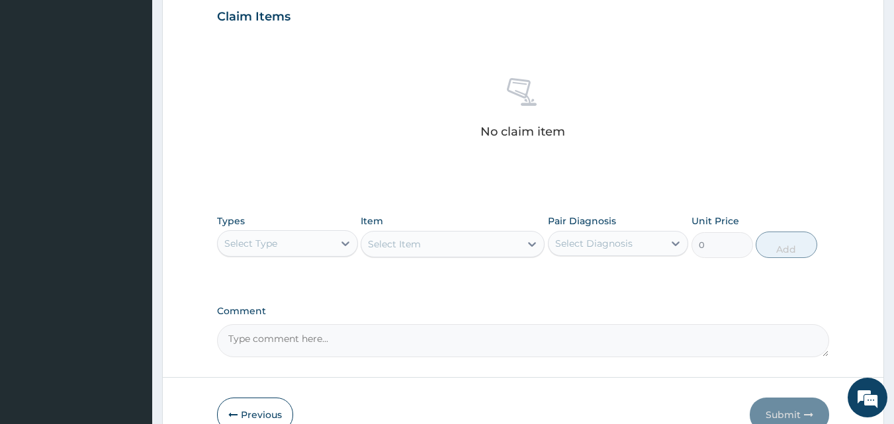
scroll to position [463, 0]
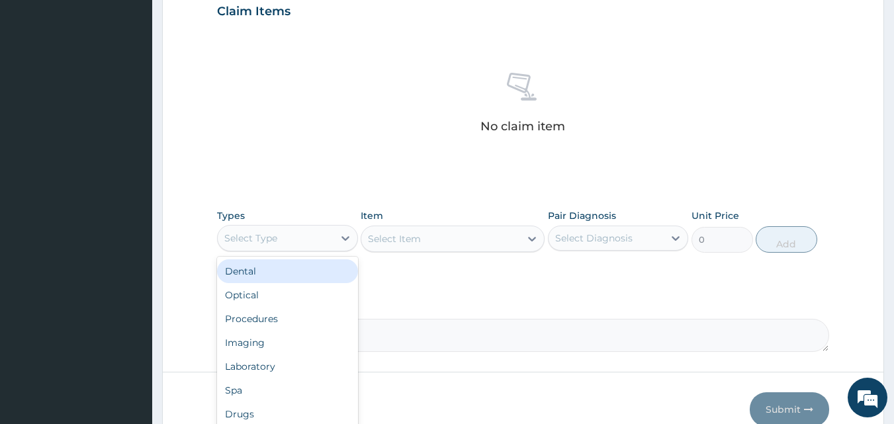
click at [306, 241] on div "Select Type" at bounding box center [276, 238] width 116 height 21
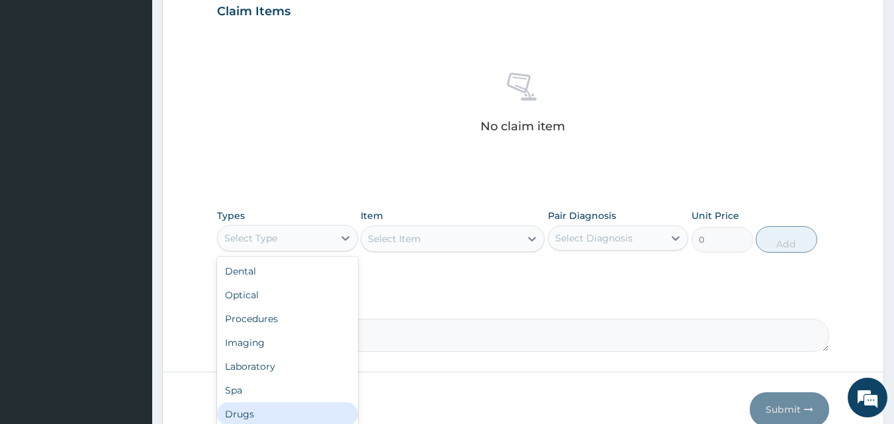
click at [275, 412] on div "Drugs" at bounding box center [287, 414] width 141 height 24
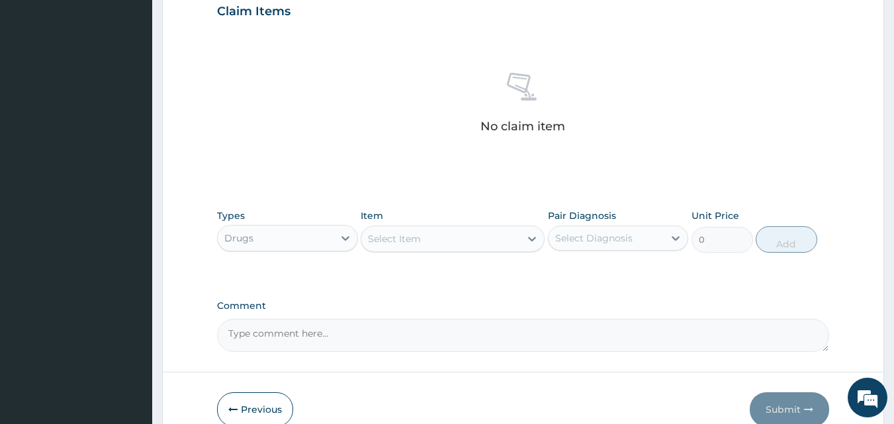
click at [433, 239] on div "Select Item" at bounding box center [440, 238] width 159 height 21
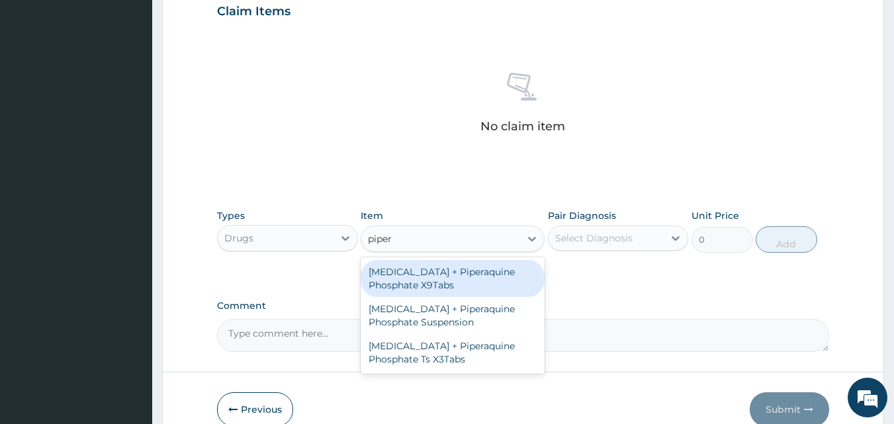
type input "pipera"
click at [436, 275] on div "Dihydroartemisinin + Piperaquine Phosphate X9Tabs" at bounding box center [453, 278] width 184 height 37
type input "3325"
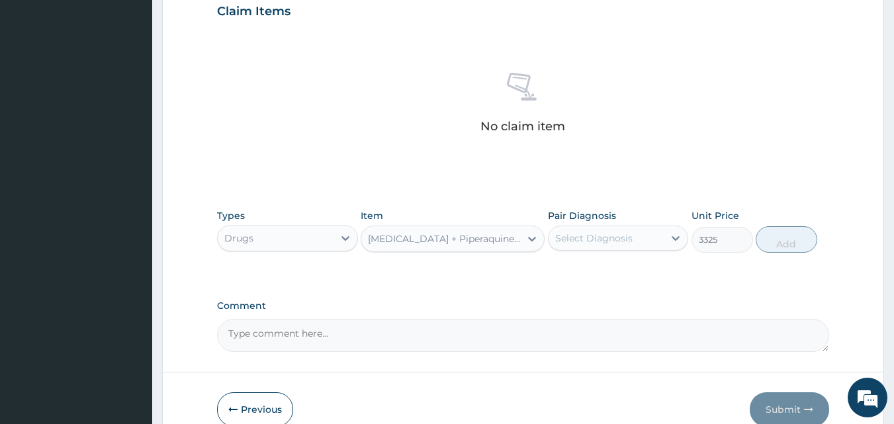
click at [622, 241] on div "Select Diagnosis" at bounding box center [593, 238] width 77 height 13
click at [559, 274] on input "checkbox" at bounding box center [560, 271] width 9 height 9
checkbox input "true"
click at [787, 243] on button "Add" at bounding box center [786, 239] width 62 height 26
type input "0"
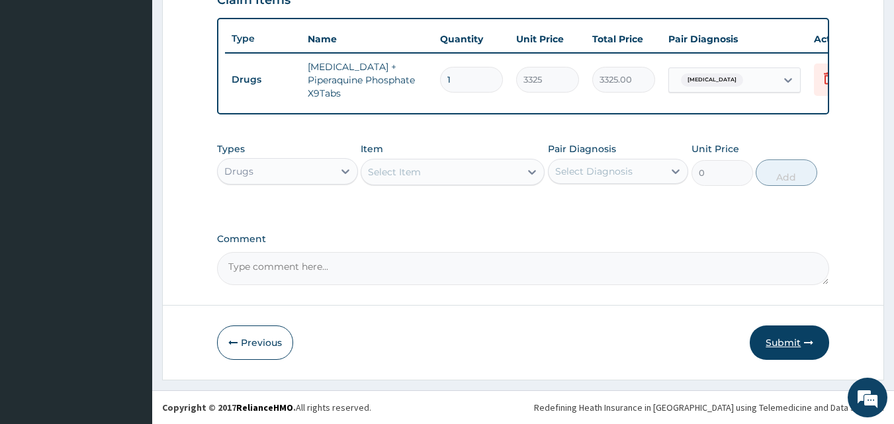
click at [781, 345] on button "Submit" at bounding box center [789, 342] width 79 height 34
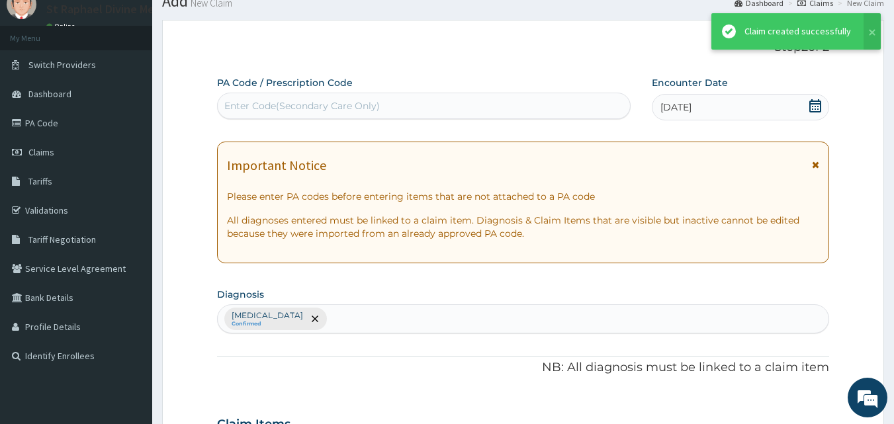
scroll to position [484, 0]
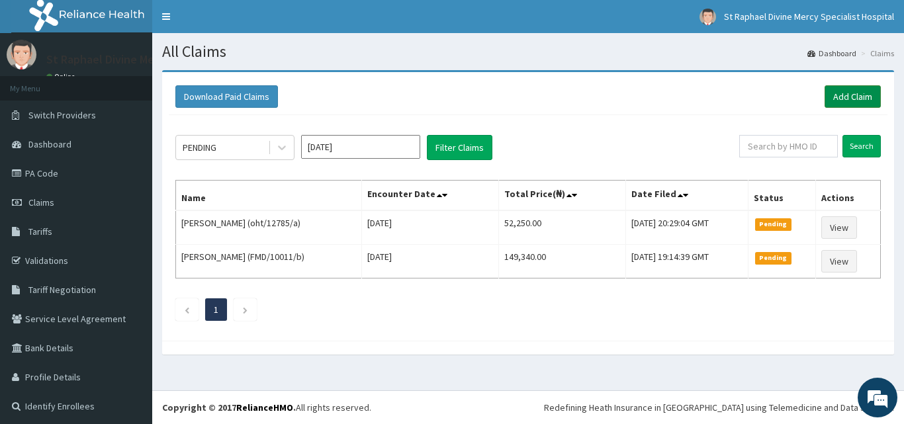
click at [826, 99] on link "Add Claim" at bounding box center [852, 96] width 56 height 22
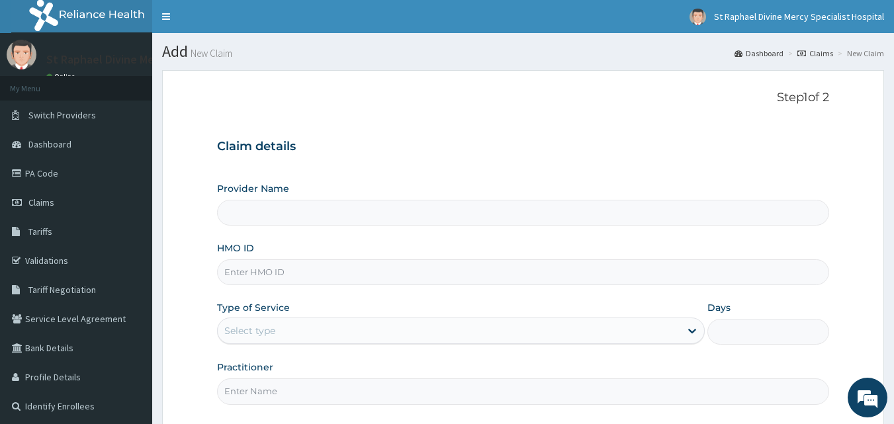
type input "St. Raphael Divine Mercy Specialist Hospital"
click at [355, 282] on input "HMO ID" at bounding box center [523, 272] width 613 height 26
type input "LWI/10012/B"
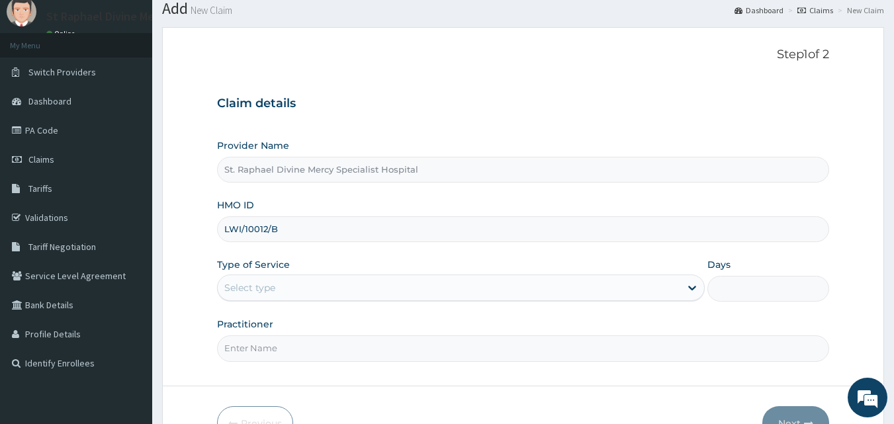
scroll to position [124, 0]
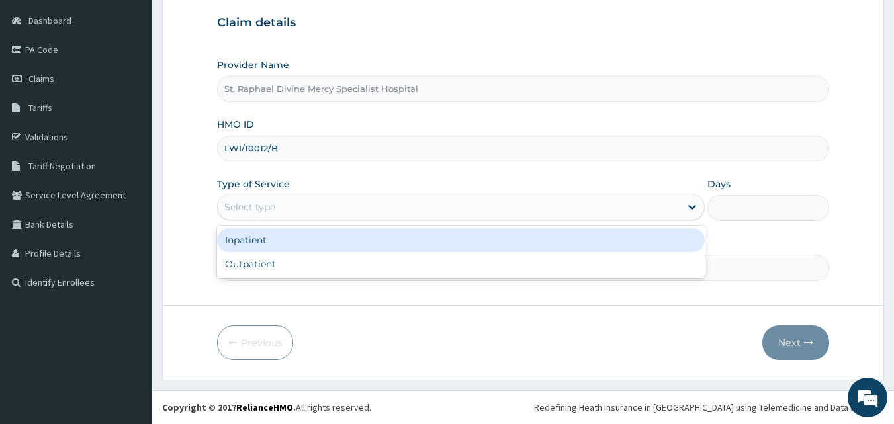
click at [347, 206] on div "Select type" at bounding box center [449, 206] width 462 height 21
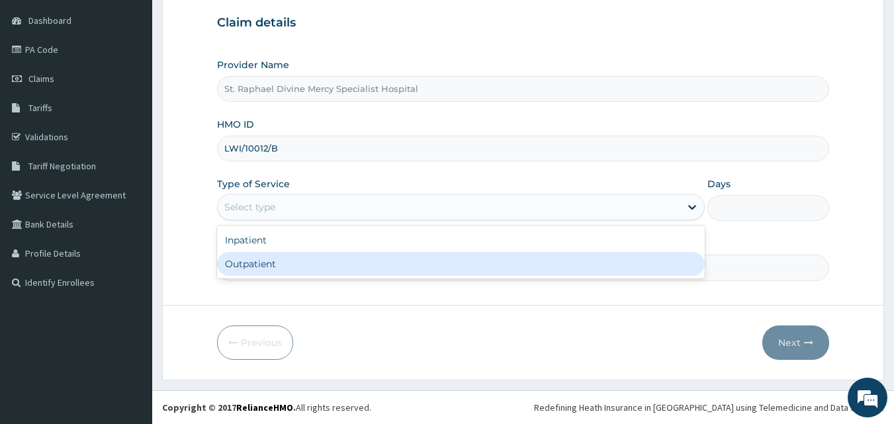
click at [312, 272] on div "Outpatient" at bounding box center [461, 264] width 488 height 24
type input "1"
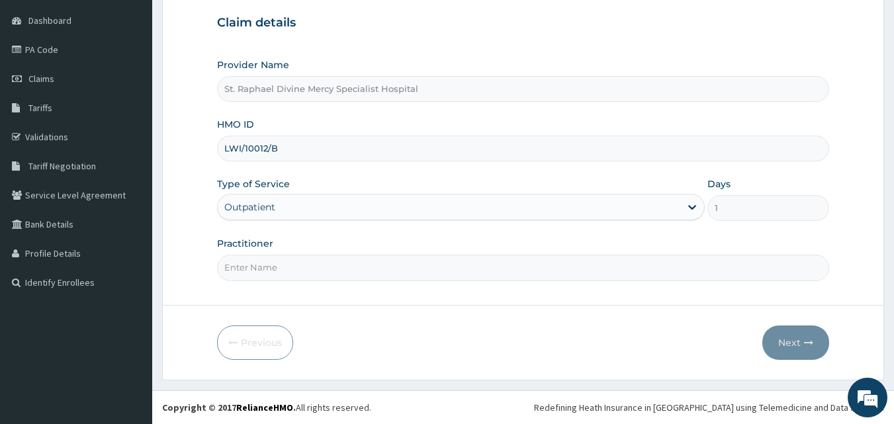
click at [344, 277] on input "Practitioner" at bounding box center [523, 268] width 613 height 26
type input "[PERSON_NAME] O."
click at [794, 340] on button "Next" at bounding box center [795, 342] width 67 height 34
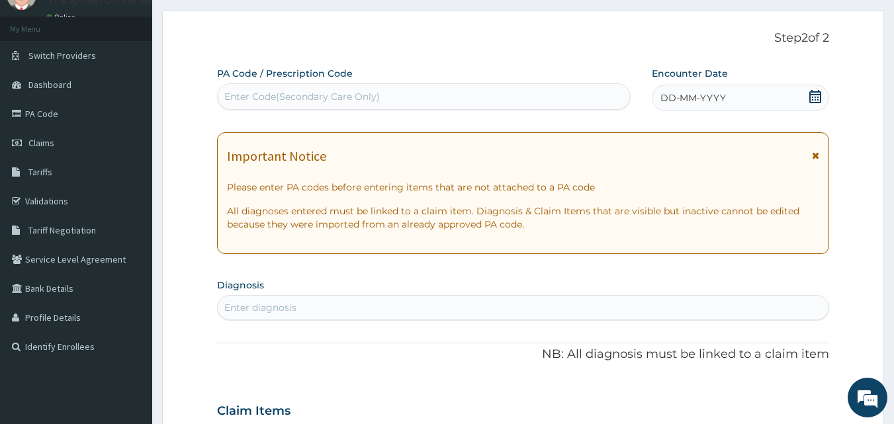
scroll to position [58, 0]
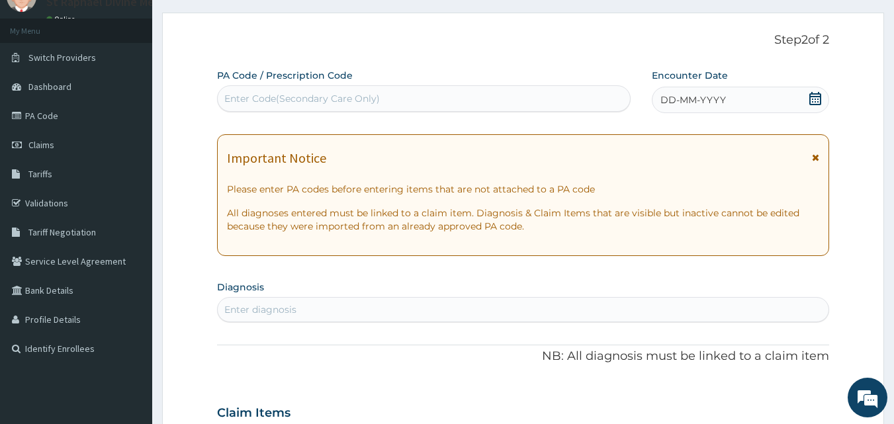
click at [400, 108] on div "Enter Code(Secondary Care Only)" at bounding box center [424, 98] width 413 height 21
type input "PA/6A8821"
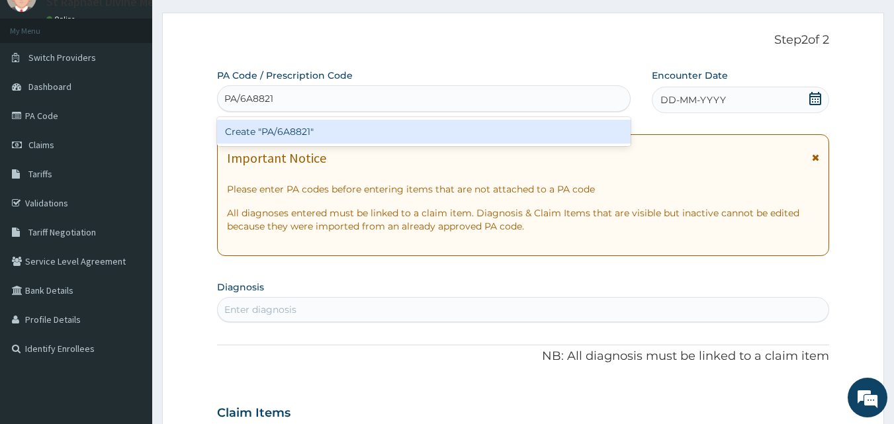
click at [329, 136] on div "Create "PA/6A8821"" at bounding box center [424, 132] width 414 height 24
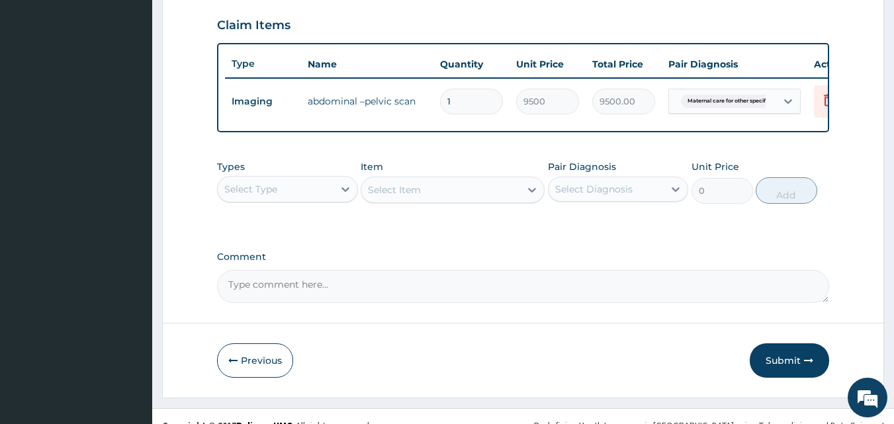
scroll to position [471, 0]
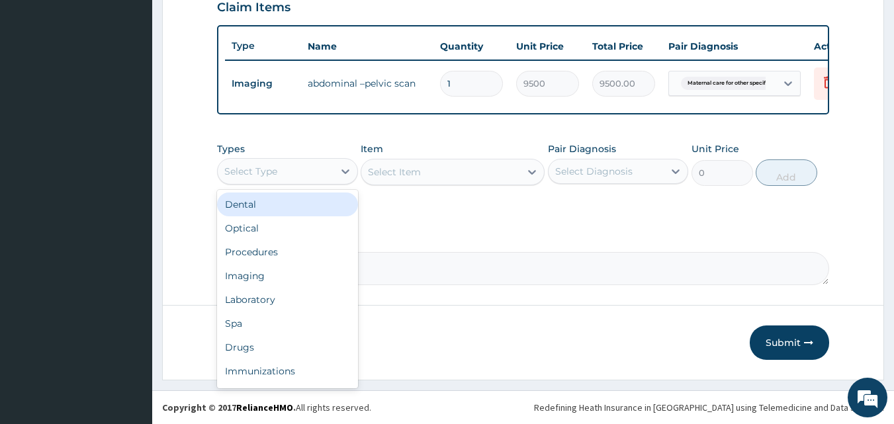
click at [301, 181] on div "Select Type" at bounding box center [276, 171] width 116 height 21
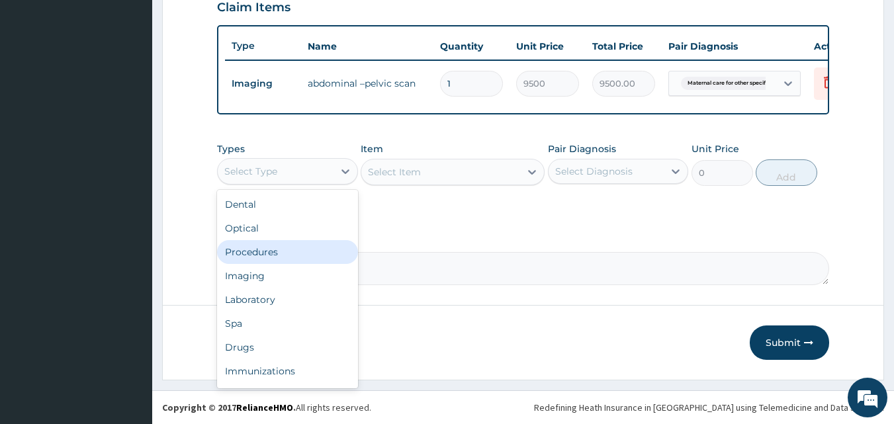
click at [272, 264] on div "Procedures" at bounding box center [287, 252] width 141 height 24
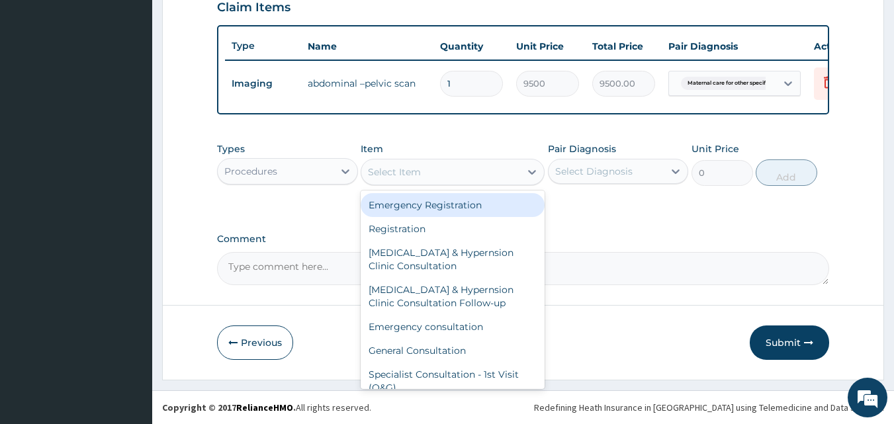
click at [437, 178] on div "Select Item" at bounding box center [440, 171] width 159 height 21
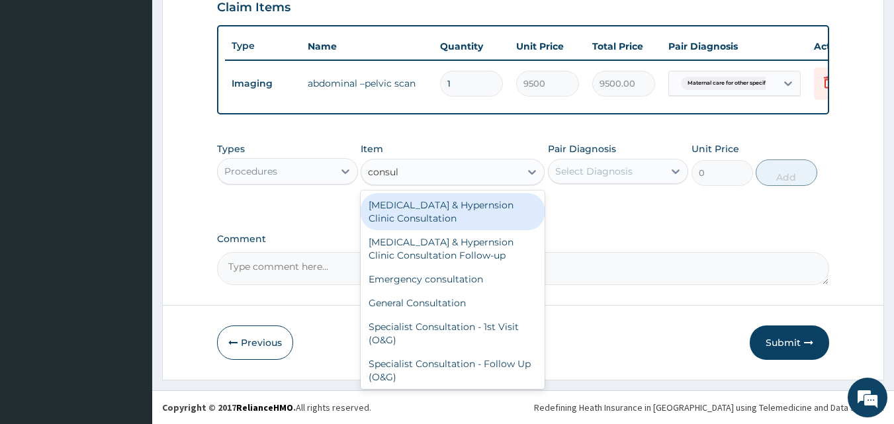
type input "consult"
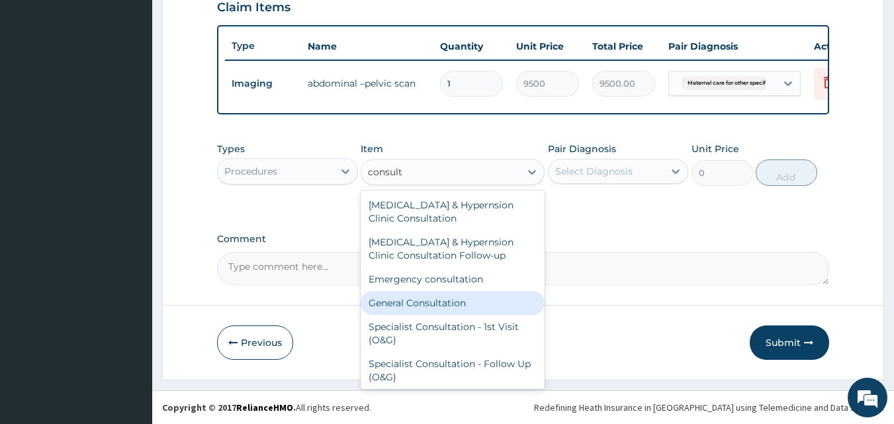
click at [427, 306] on div "General Consultation" at bounding box center [453, 303] width 184 height 24
type input "4750"
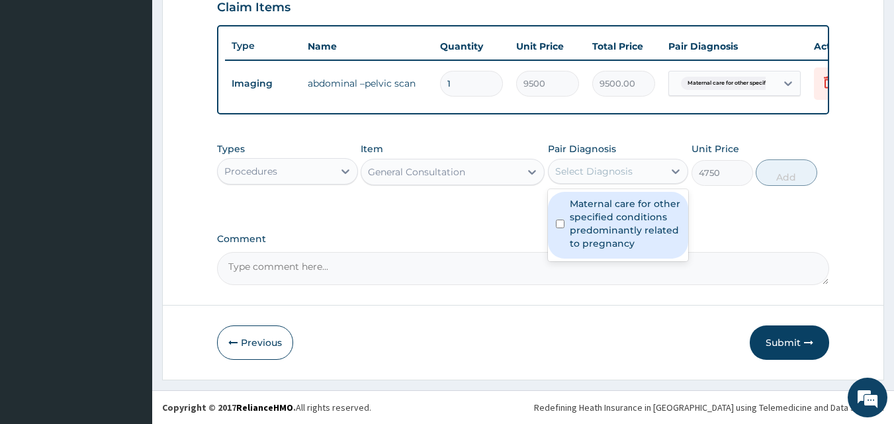
click at [585, 178] on div "Select Diagnosis" at bounding box center [593, 171] width 77 height 13
click at [561, 228] on input "checkbox" at bounding box center [560, 224] width 9 height 9
checkbox input "true"
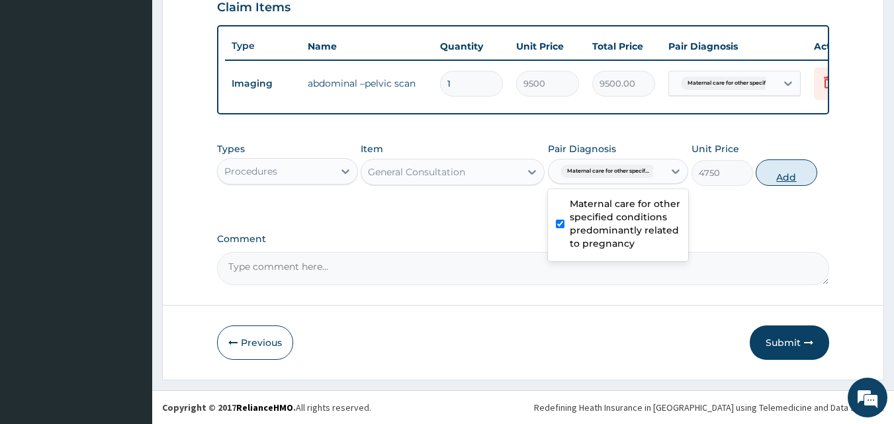
click at [787, 183] on button "Add" at bounding box center [786, 172] width 62 height 26
type input "0"
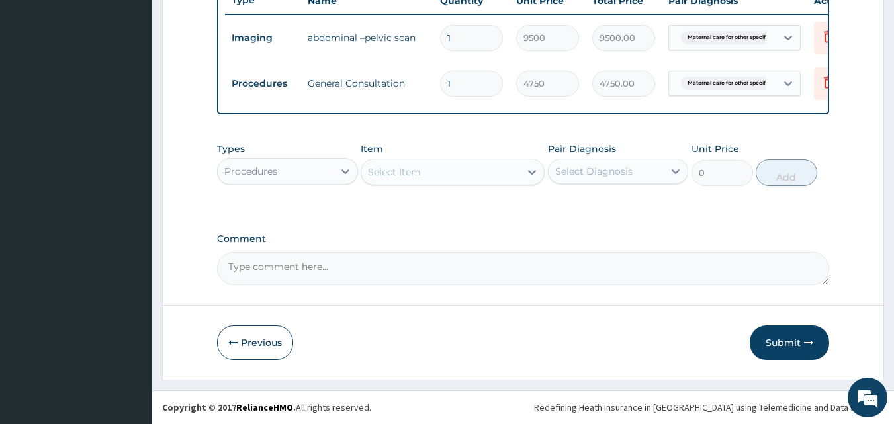
scroll to position [523, 0]
click at [778, 343] on button "Submit" at bounding box center [789, 342] width 79 height 34
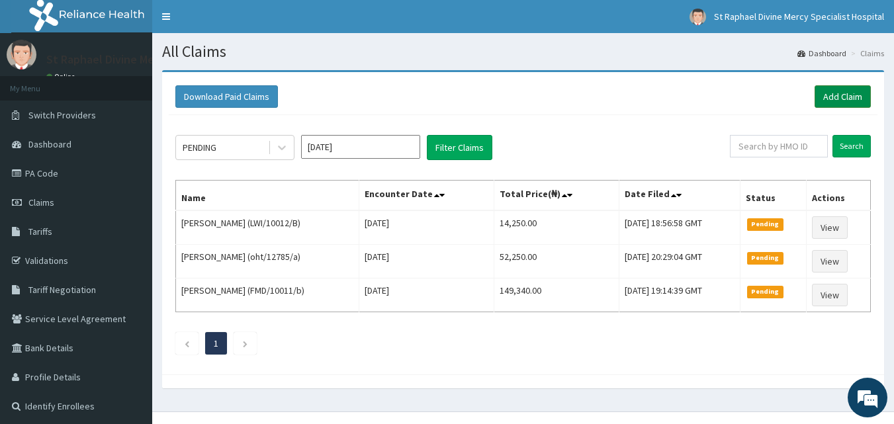
click at [838, 99] on link "Add Claim" at bounding box center [842, 96] width 56 height 22
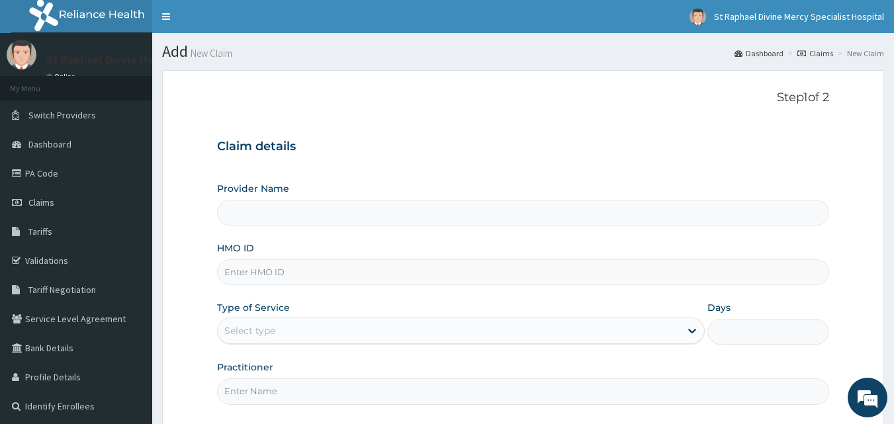
scroll to position [66, 0]
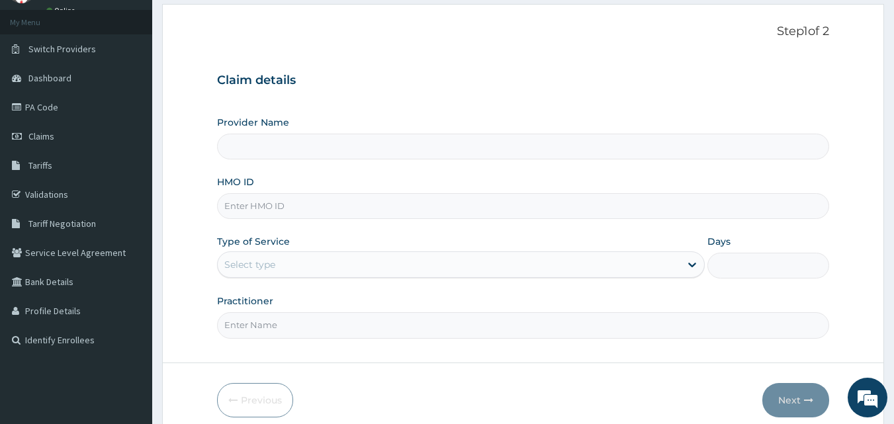
type input "St. Raphael Divine Mercy Specialist Hospital"
click at [305, 206] on input "HMO ID" at bounding box center [523, 206] width 613 height 26
type input "fhm/10007/b"
click at [315, 274] on div "Select type" at bounding box center [449, 264] width 462 height 21
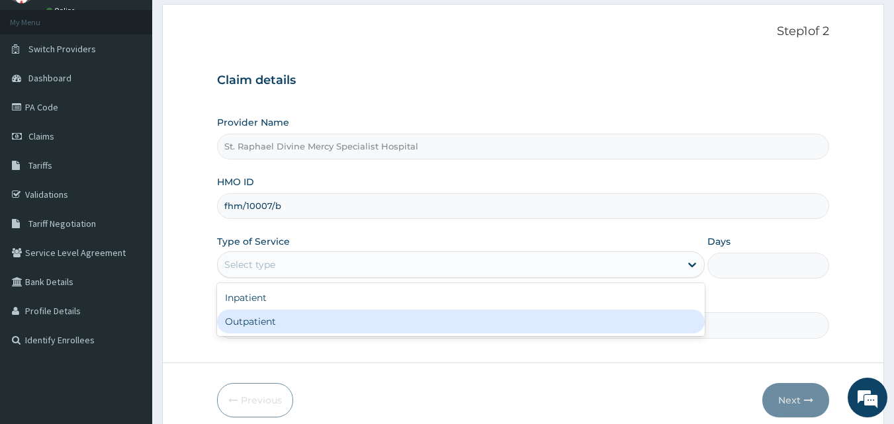
click at [293, 324] on div "Outpatient" at bounding box center [461, 322] width 488 height 24
type input "1"
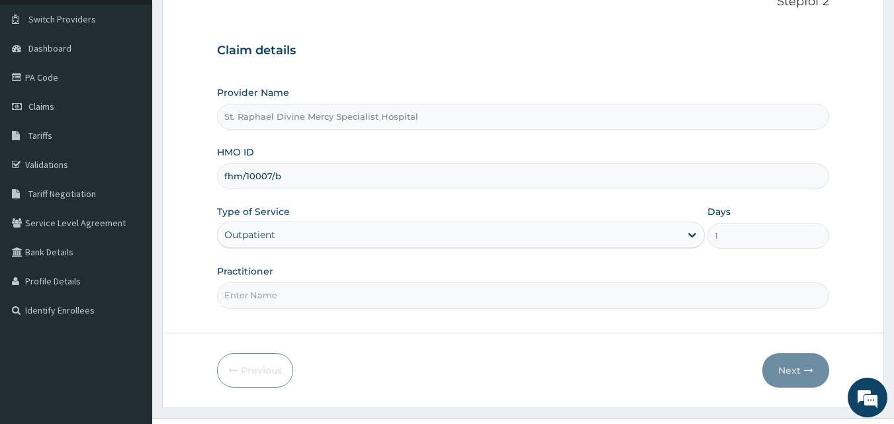
scroll to position [124, 0]
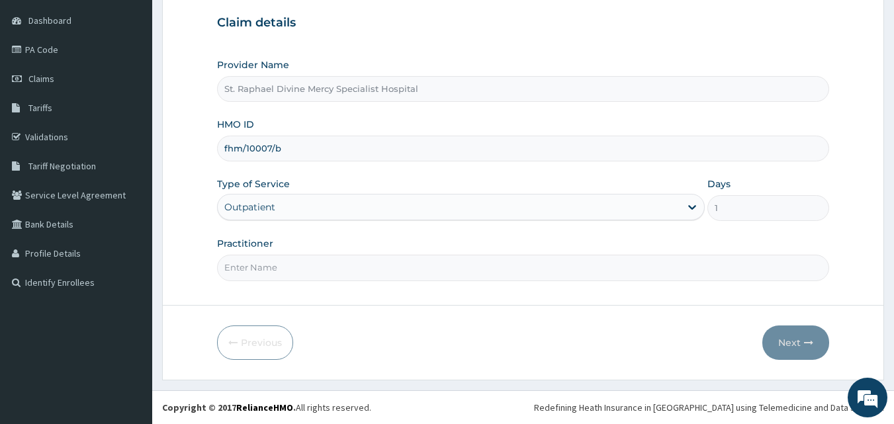
click at [306, 277] on input "Practitioner" at bounding box center [523, 268] width 613 height 26
type input "[PERSON_NAME] O."
click at [802, 342] on button "Next" at bounding box center [795, 342] width 67 height 34
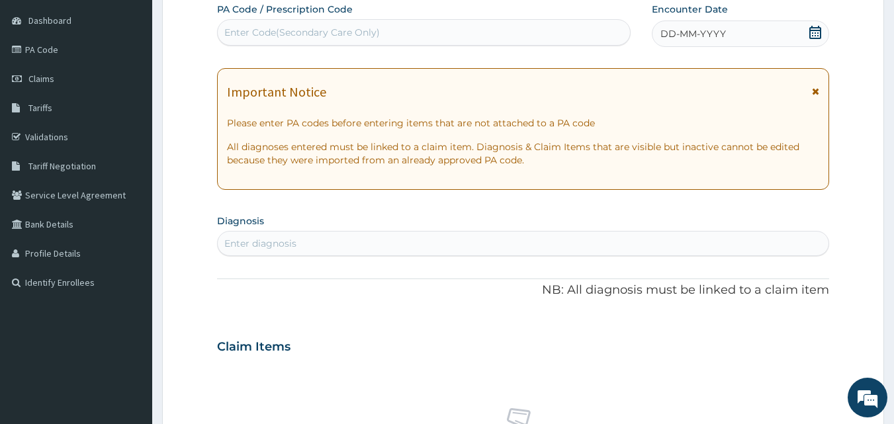
click at [822, 30] on icon at bounding box center [814, 32] width 13 height 13
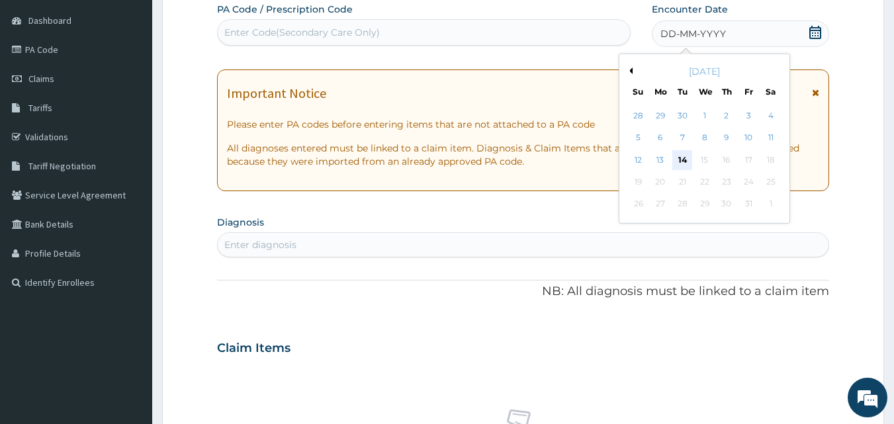
click at [681, 161] on div "14" at bounding box center [683, 160] width 20 height 20
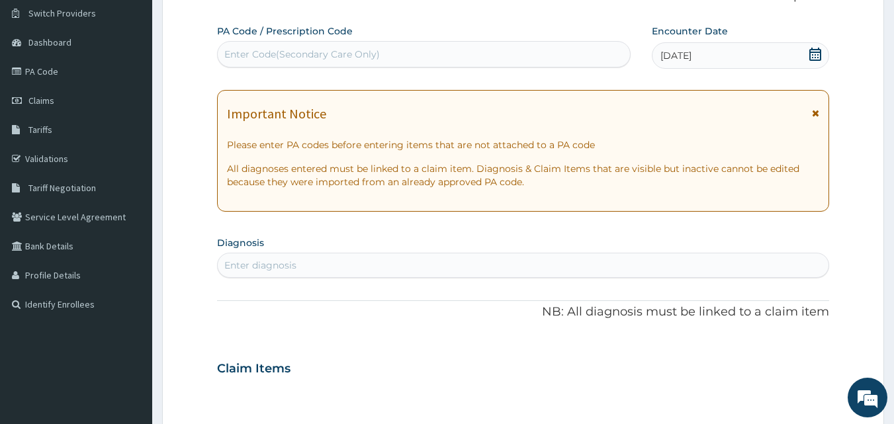
scroll to position [132, 0]
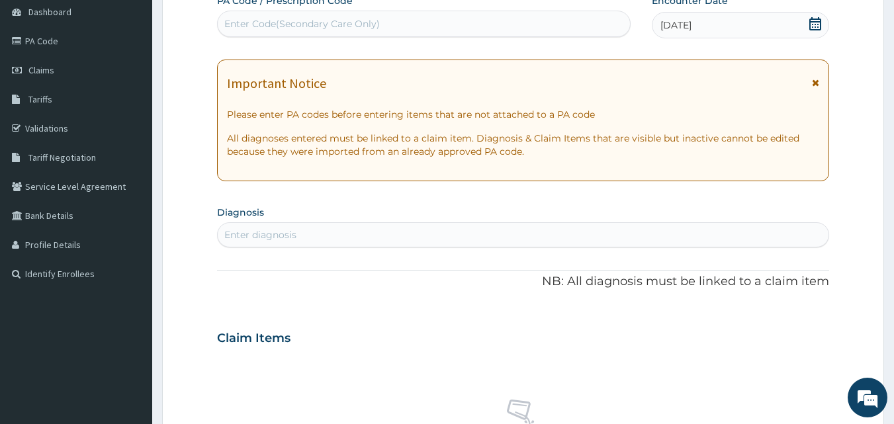
click at [336, 228] on div "Enter diagnosis" at bounding box center [523, 234] width 611 height 21
type input "vagina"
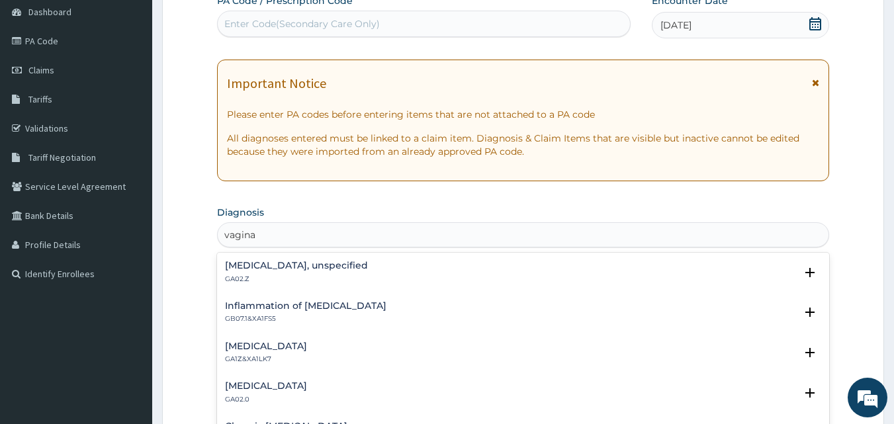
click at [296, 270] on h4 "[MEDICAL_DATA], unspecified" at bounding box center [296, 266] width 143 height 10
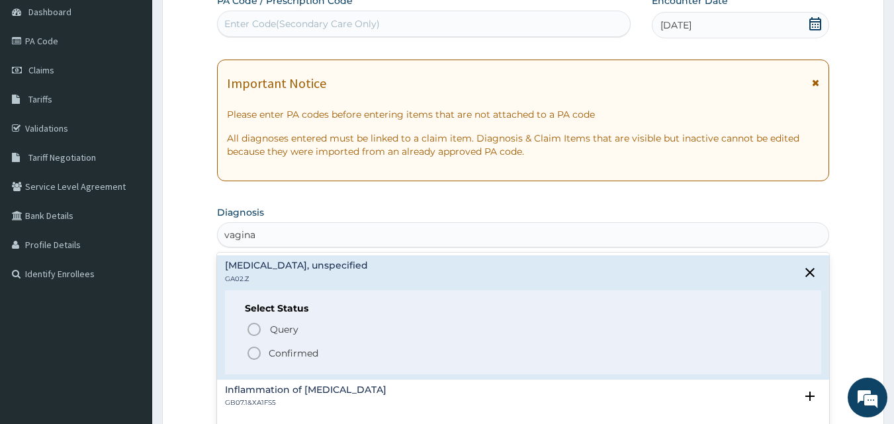
click at [250, 355] on icon "status option filled" at bounding box center [254, 353] width 16 height 16
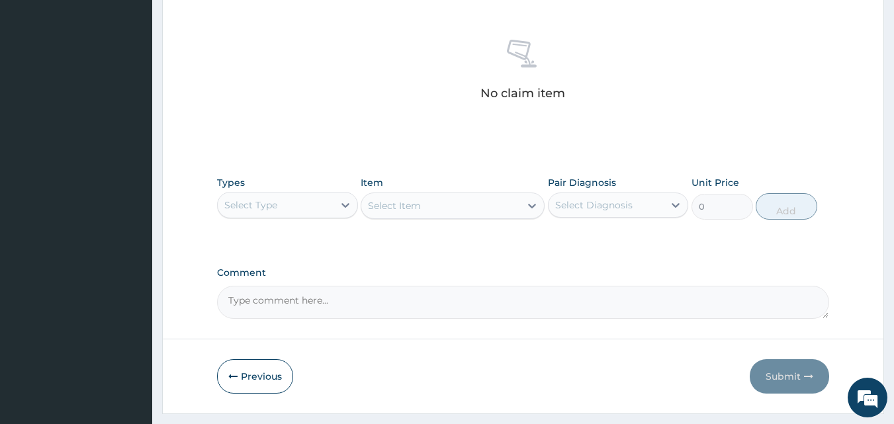
scroll to position [529, 0]
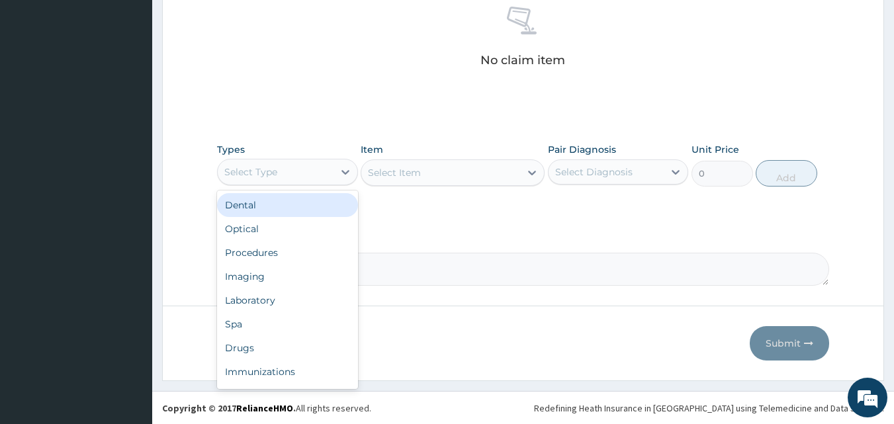
click at [288, 175] on div "Select Type" at bounding box center [276, 171] width 116 height 21
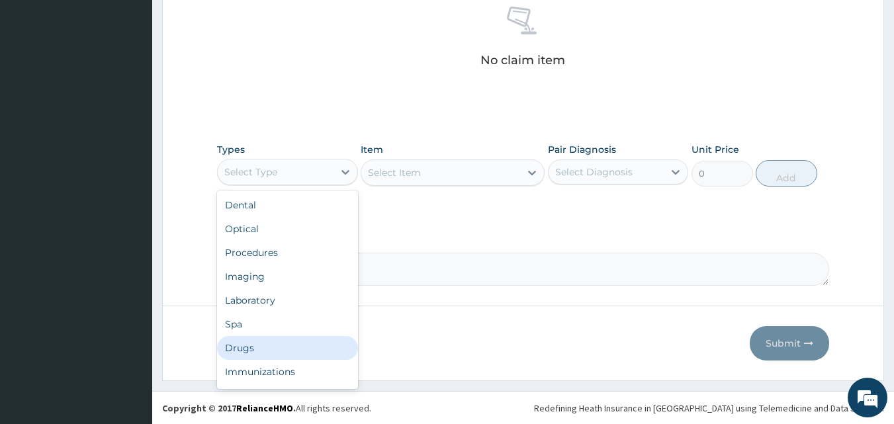
click at [257, 343] on div "Drugs" at bounding box center [287, 348] width 141 height 24
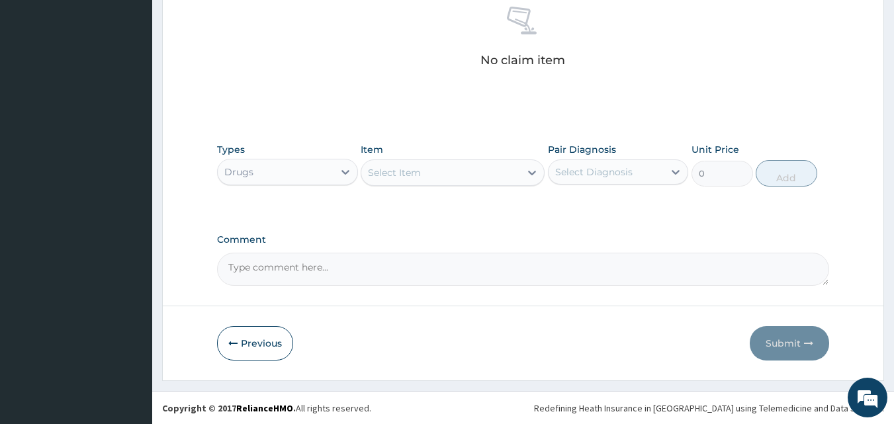
click at [455, 173] on div "Select Item" at bounding box center [440, 172] width 159 height 21
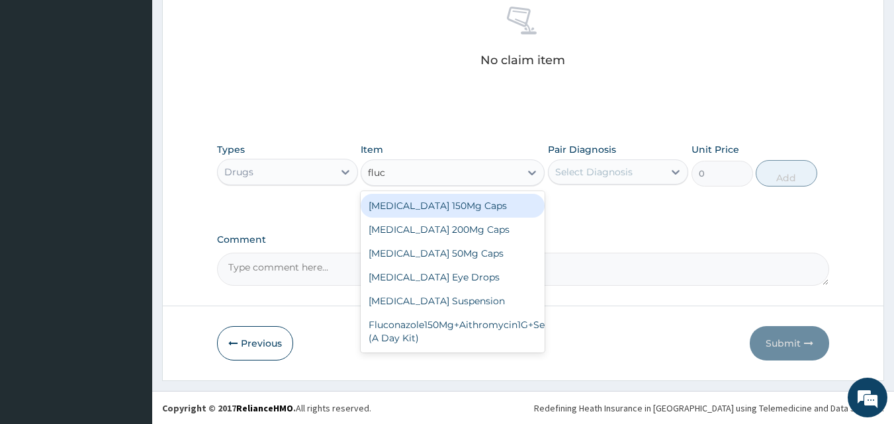
type input "fluco"
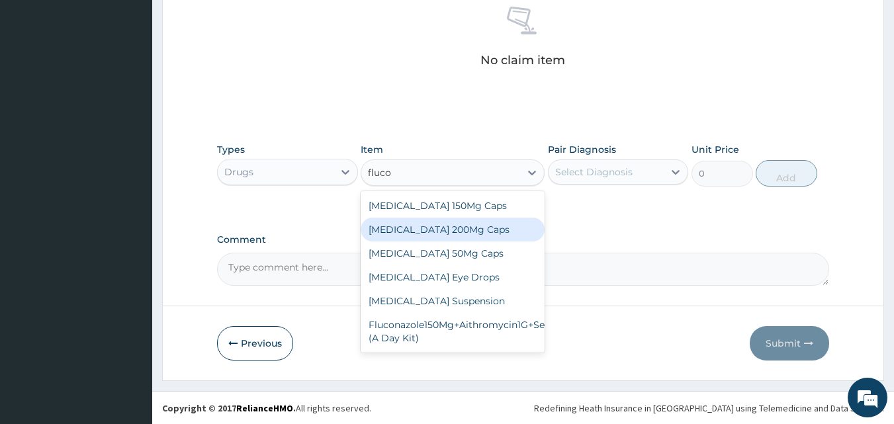
click at [459, 234] on div "Fluconazole 200Mg Caps" at bounding box center [453, 230] width 184 height 24
type input "332.5"
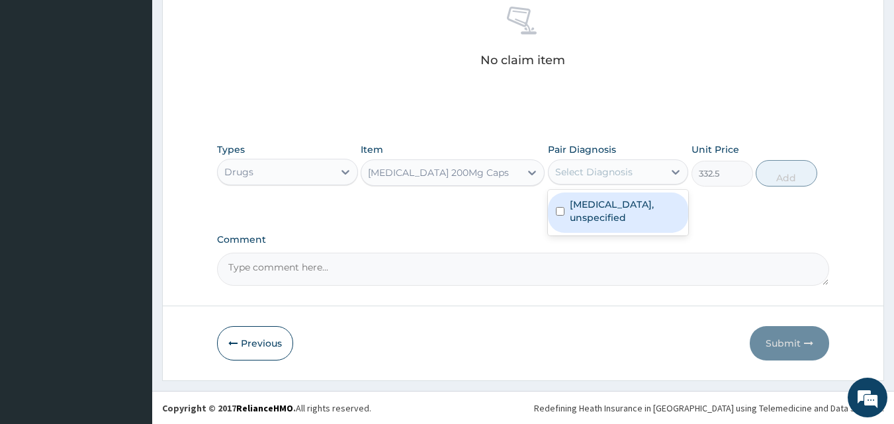
click at [623, 174] on div "Select Diagnosis" at bounding box center [593, 171] width 77 height 13
click at [557, 207] on input "checkbox" at bounding box center [560, 211] width 9 height 9
checkbox input "true"
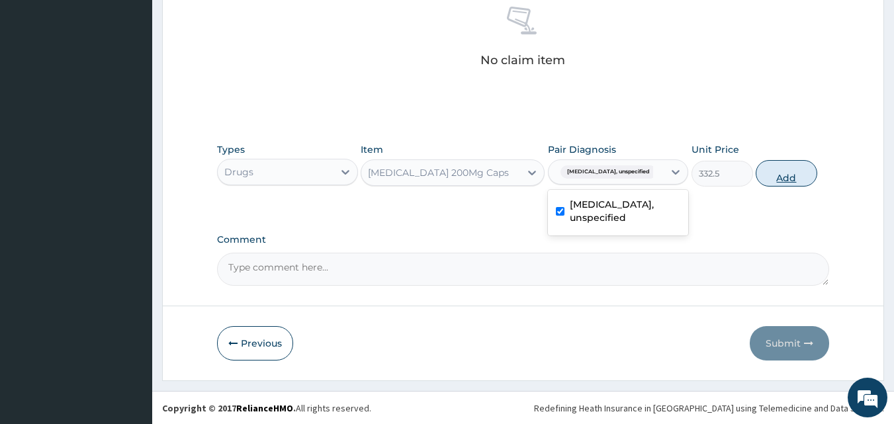
click at [779, 179] on button "Add" at bounding box center [786, 173] width 62 height 26
type input "0"
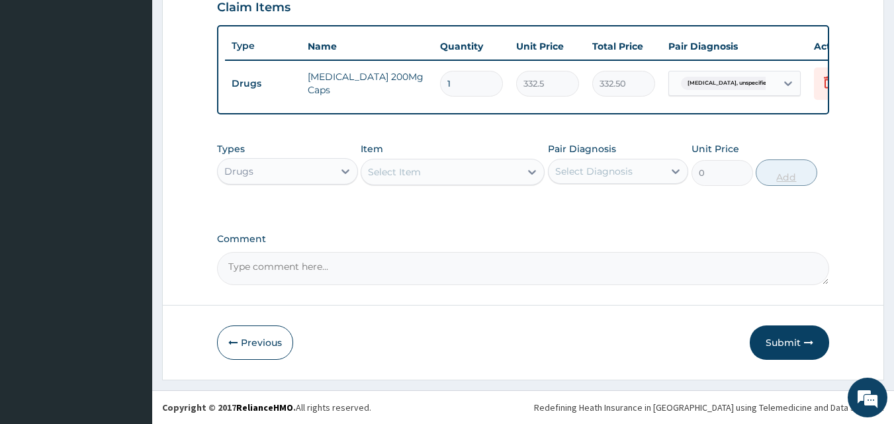
scroll to position [477, 0]
type input "0.00"
type input "5"
type input "1662.50"
type input "5"
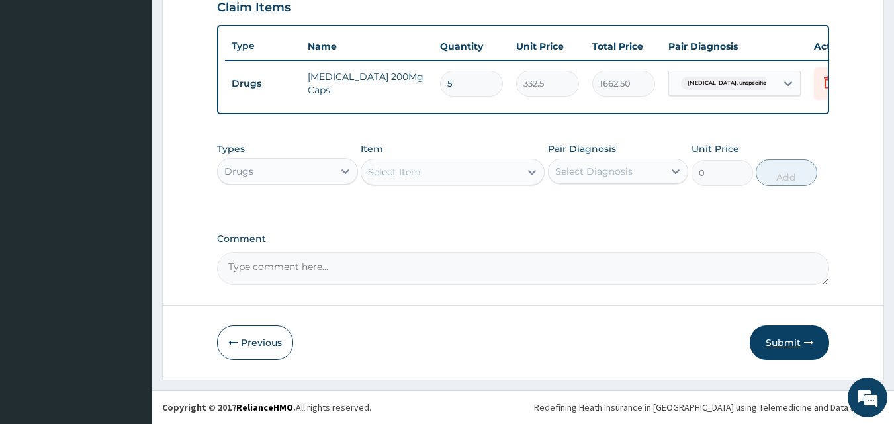
click at [781, 345] on button "Submit" at bounding box center [789, 342] width 79 height 34
